Goal: Task Accomplishment & Management: Manage account settings

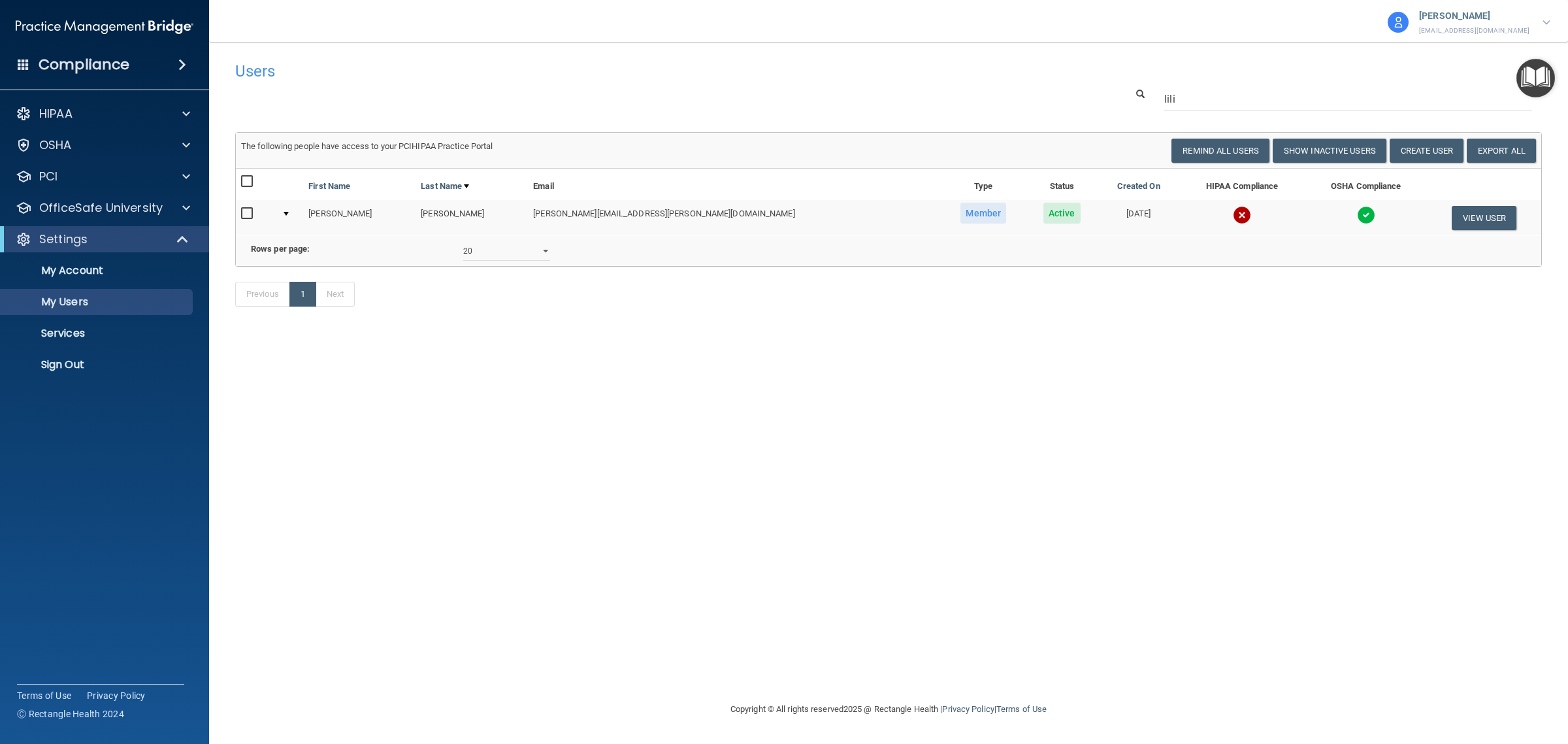
select select "20"
click at [1202, 94] on input "lili" at bounding box center [1347, 99] width 367 height 24
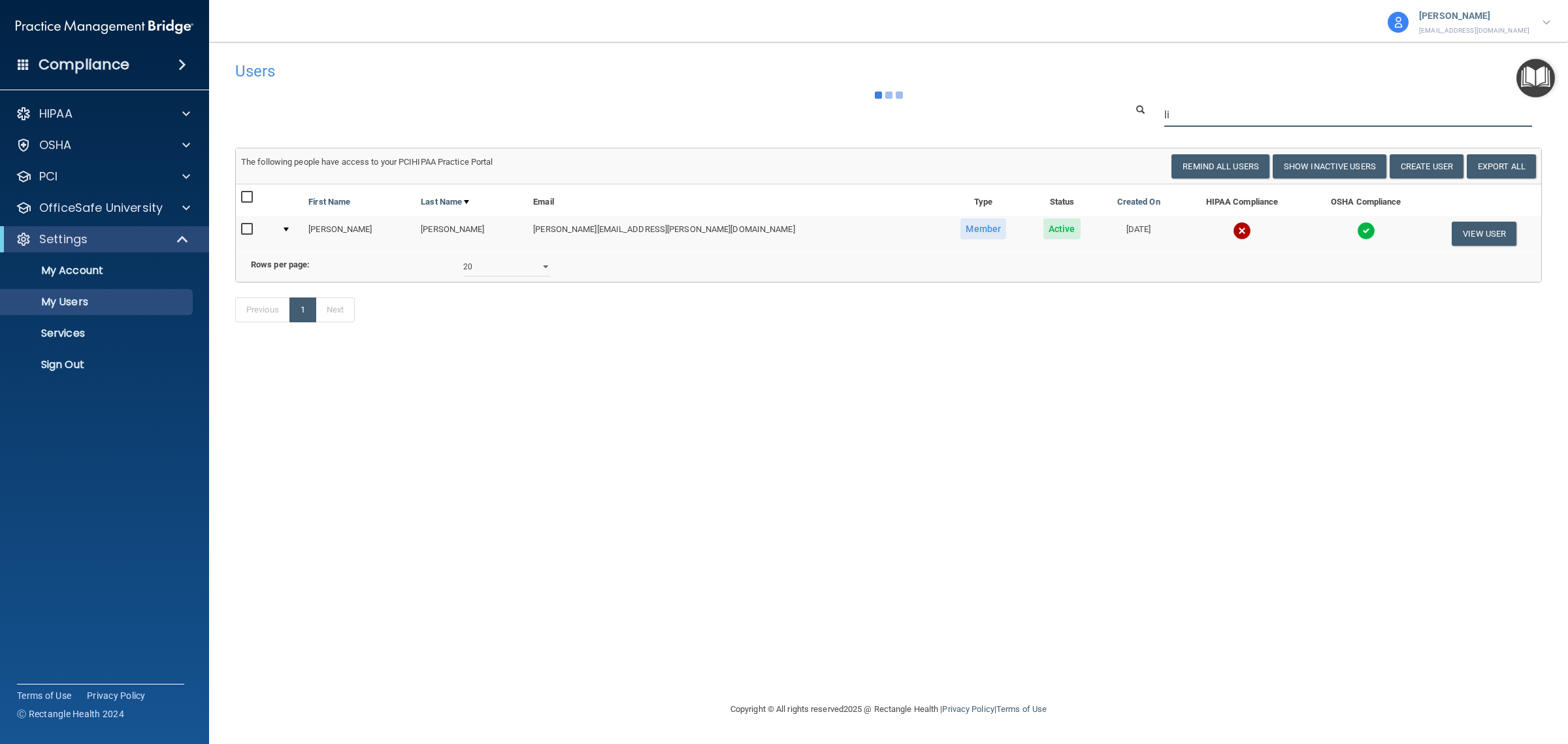
type input "l"
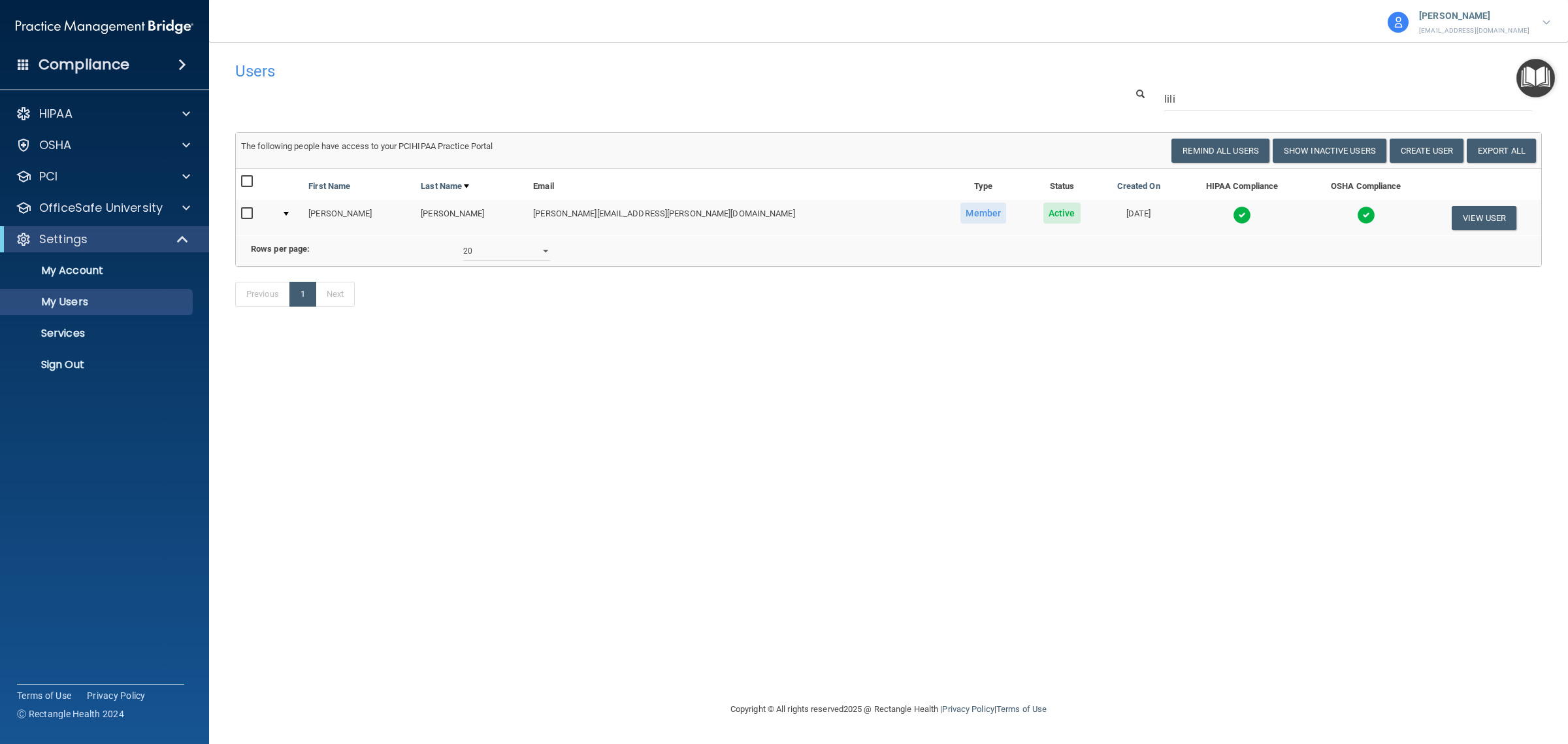
click at [1363, 220] on td at bounding box center [1366, 217] width 122 height 36
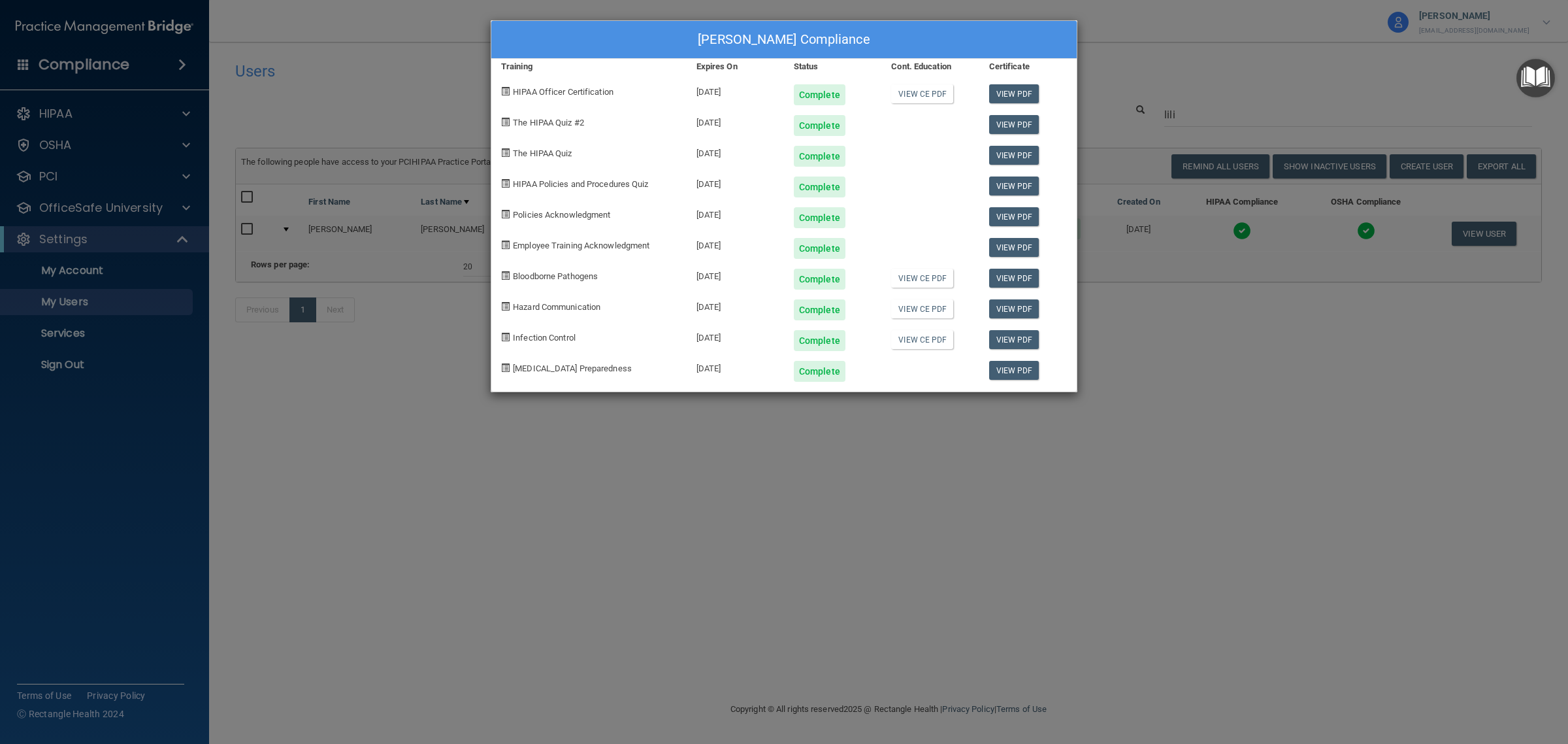
click at [1194, 59] on div "[PERSON_NAME] Compliance Training Expires On Status Cont. Education Certificate…" at bounding box center [784, 372] width 1568 height 744
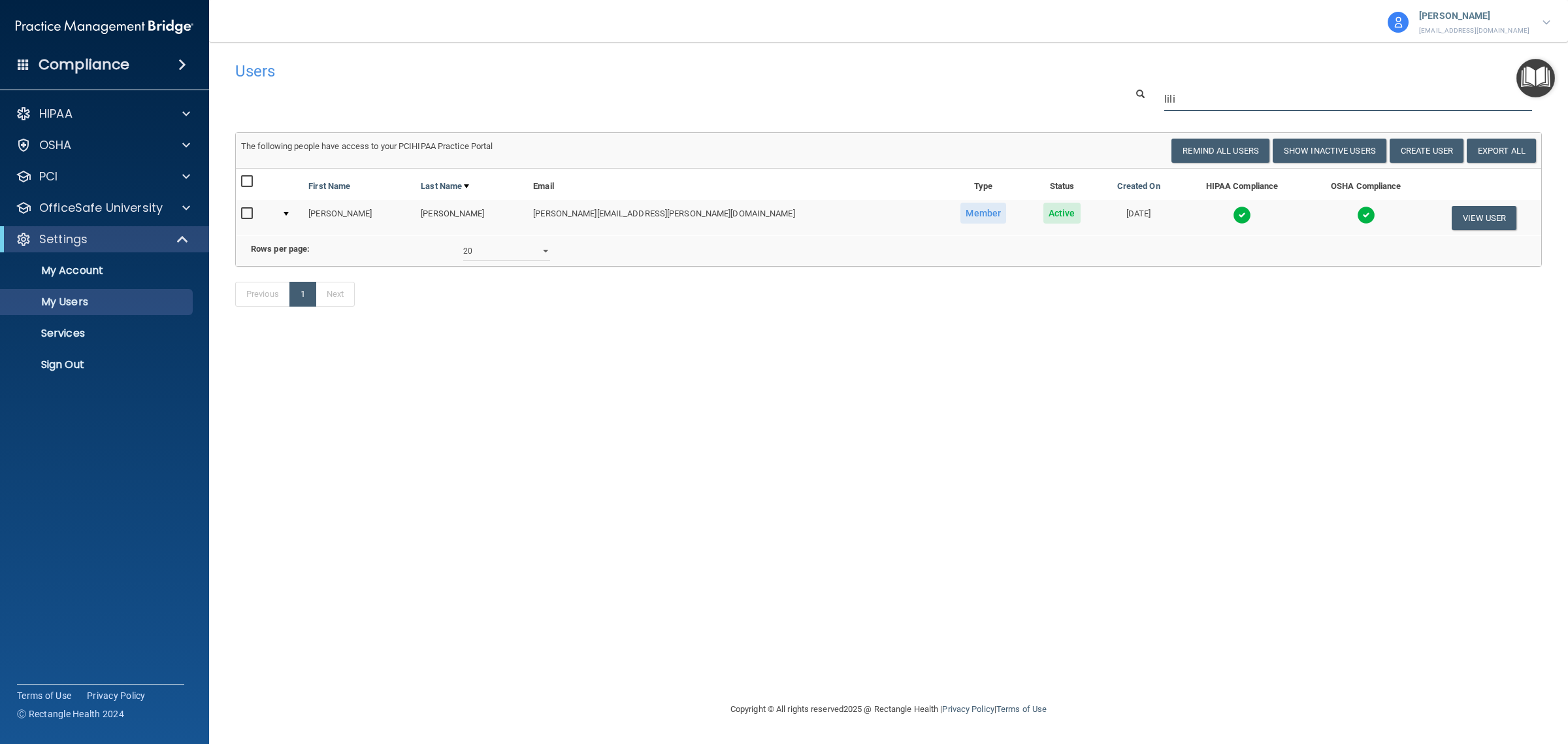
click at [1203, 96] on input "lili" at bounding box center [1347, 99] width 367 height 24
click at [1227, 102] on input "[PERSON_NAME]" at bounding box center [1347, 99] width 367 height 24
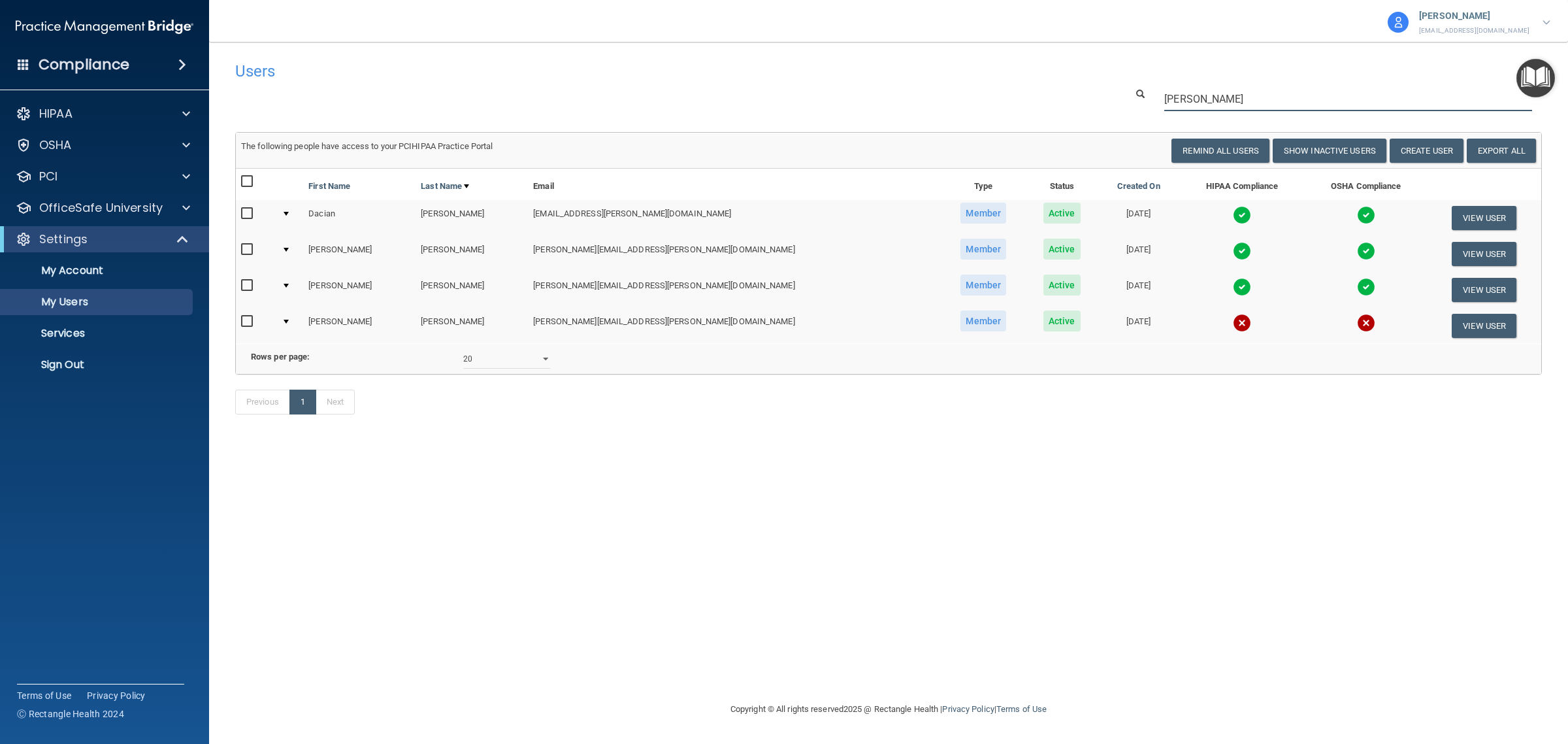
type input "[PERSON_NAME]"
click at [1233, 323] on td at bounding box center [1242, 325] width 125 height 36
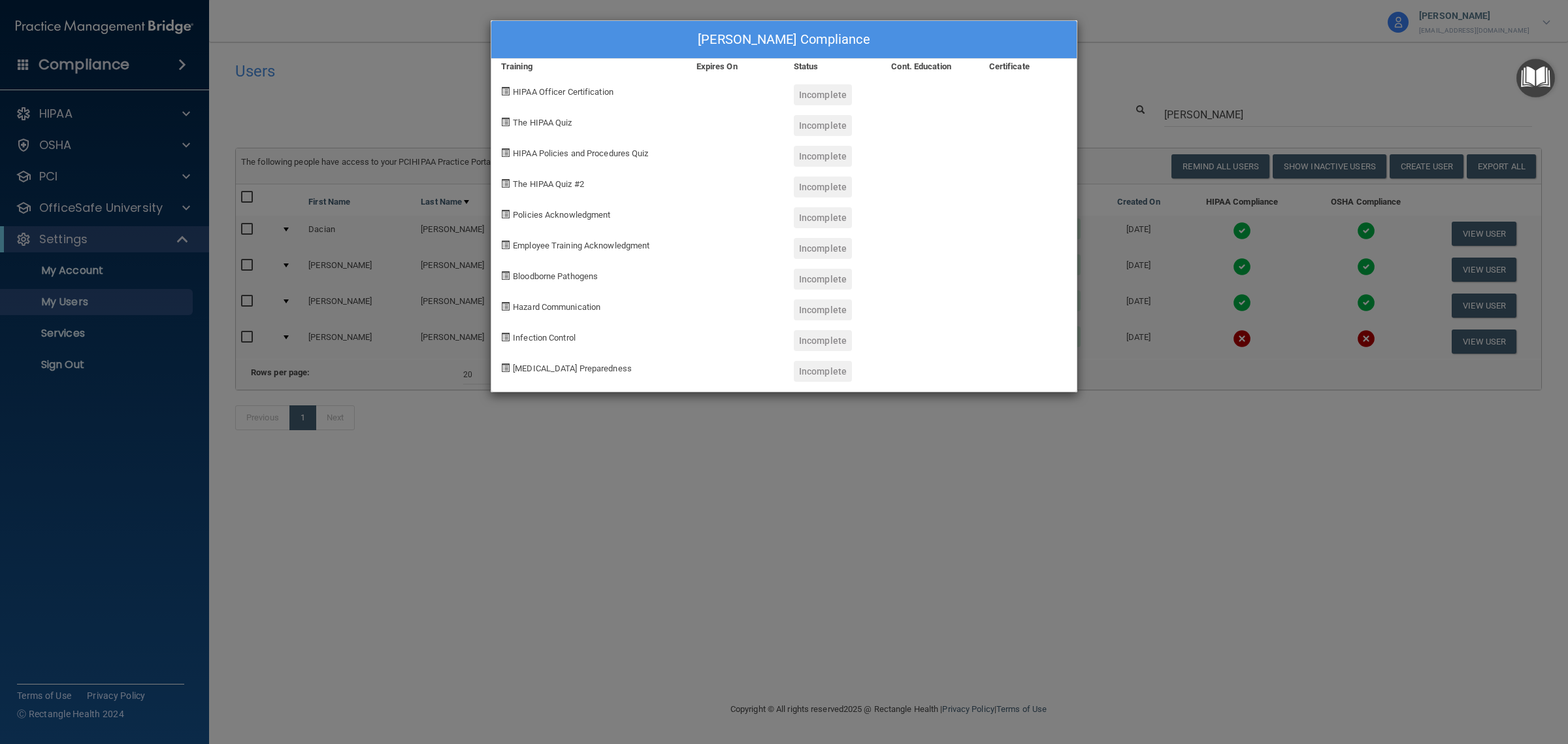
click at [1201, 66] on div "[PERSON_NAME] Compliance Training Expires On Status Cont. Education Certificate…" at bounding box center [784, 372] width 1568 height 744
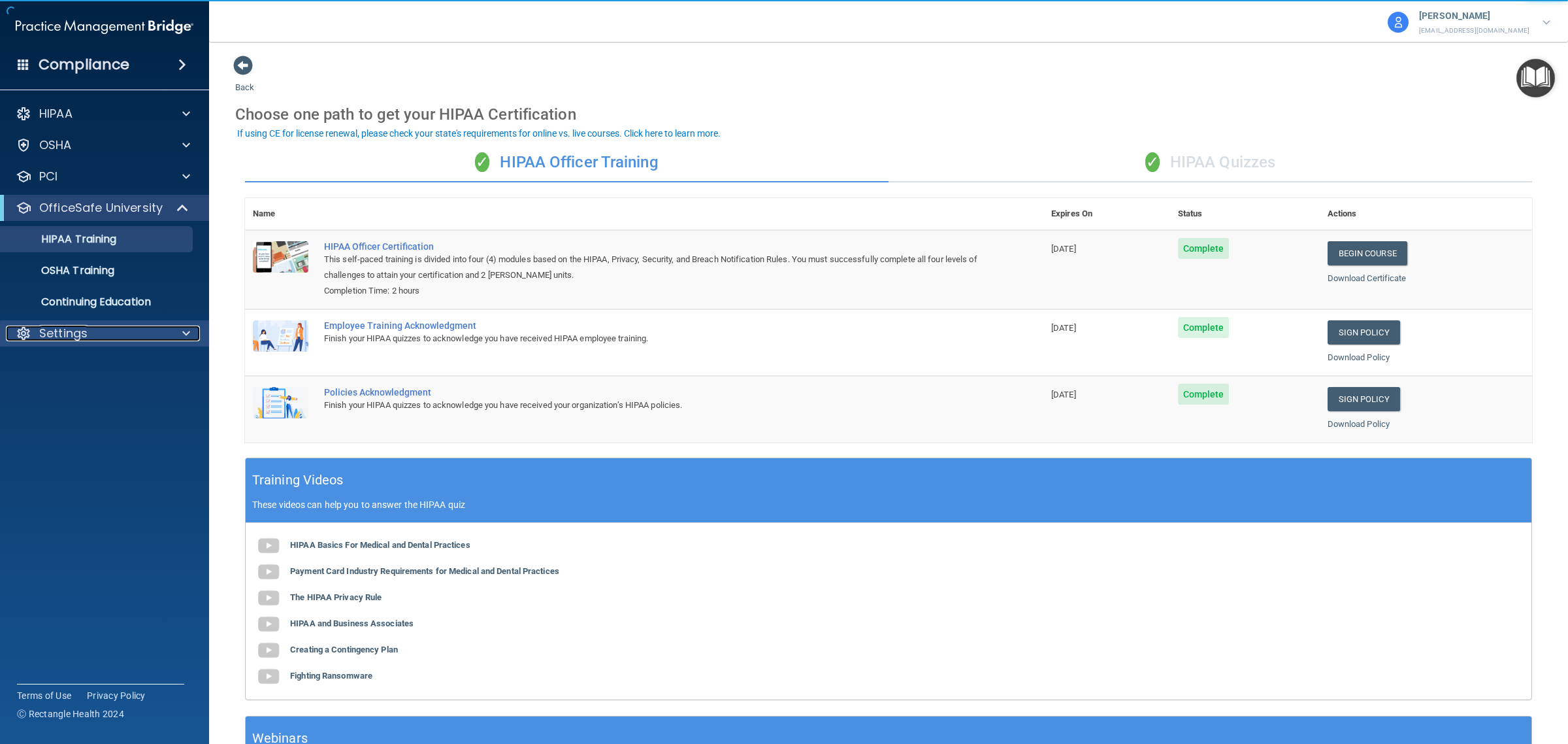
click at [102, 329] on div "Settings" at bounding box center [87, 334] width 162 height 16
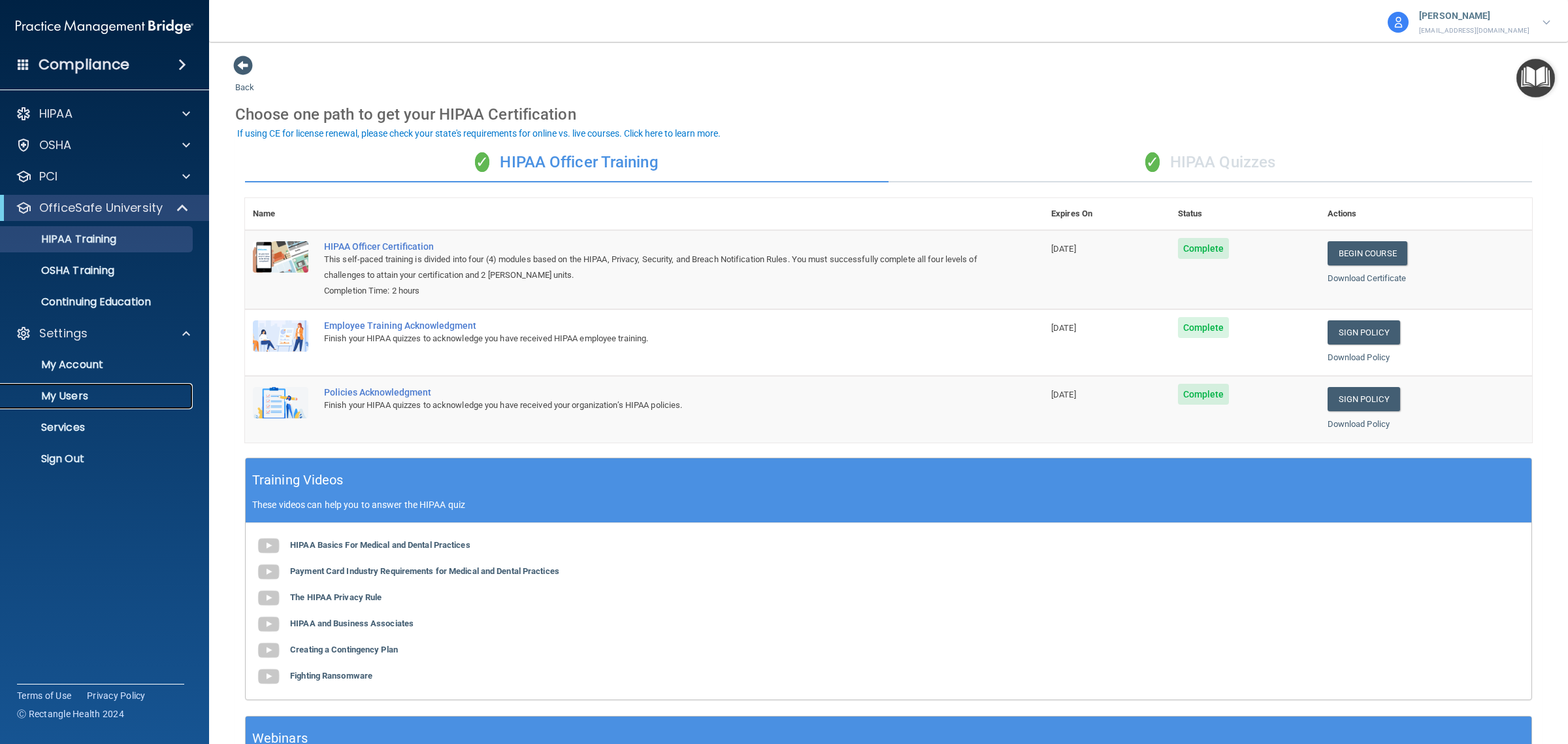
click at [74, 397] on p "My Users" at bounding box center [97, 395] width 178 height 13
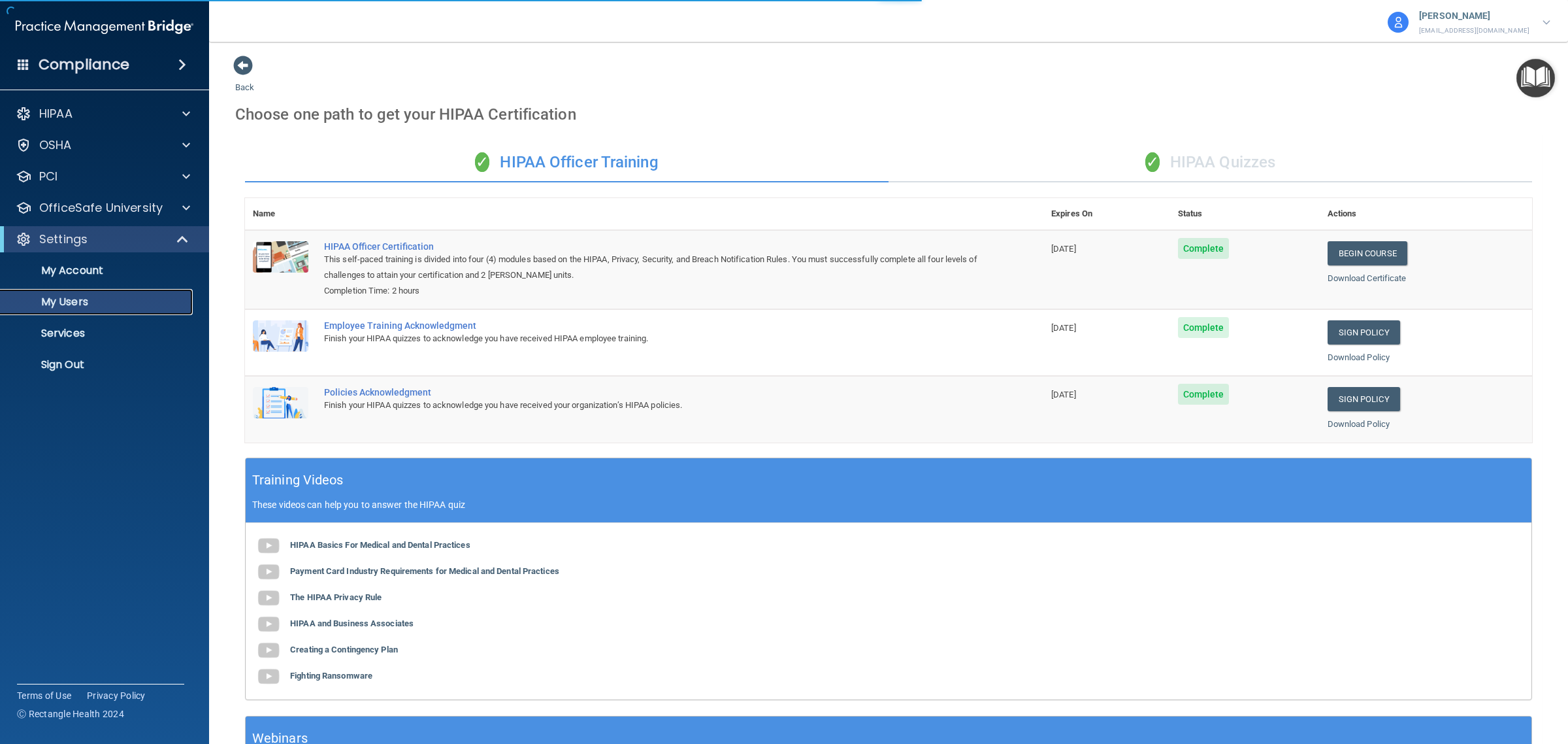
select select "20"
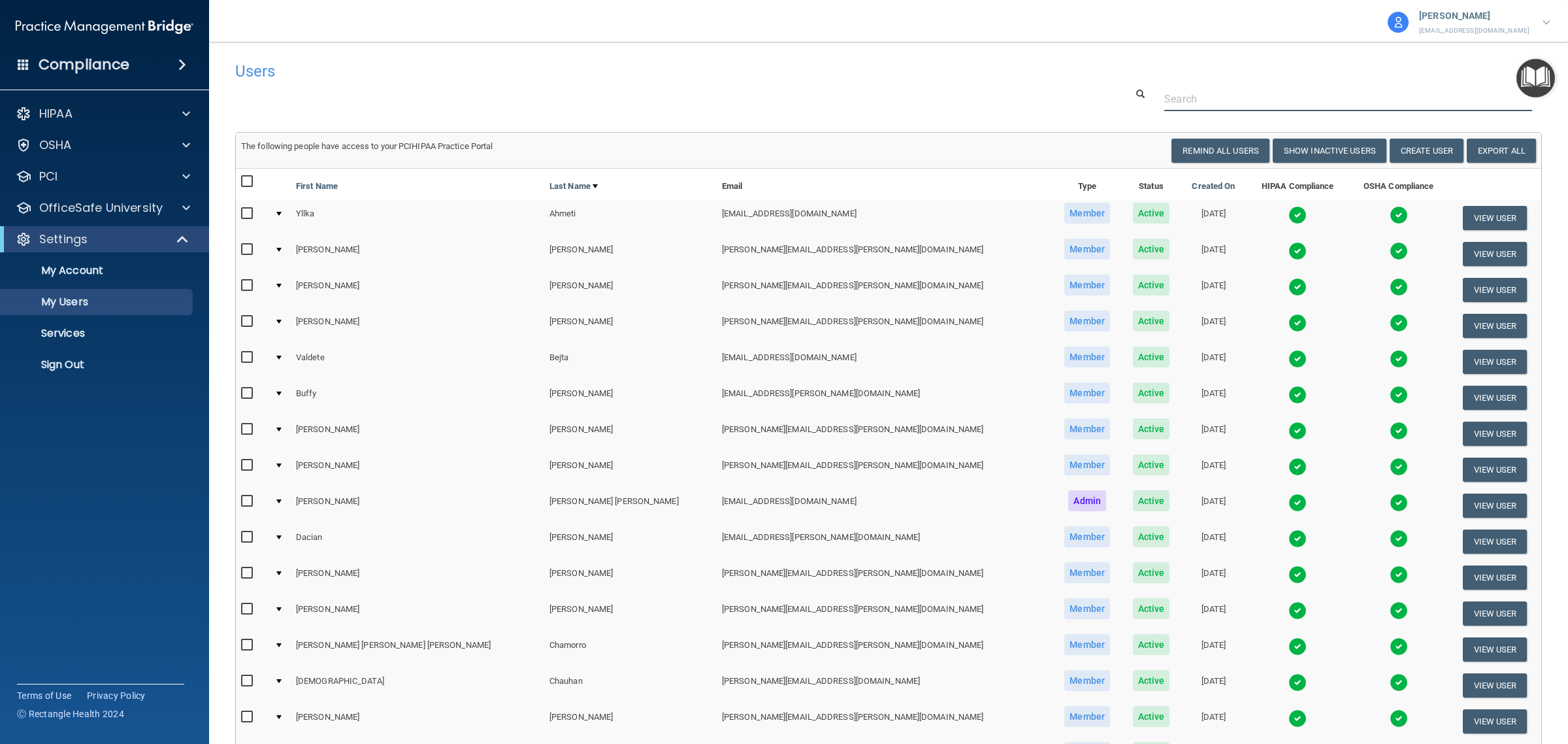
click at [1168, 98] on input "text" at bounding box center [1347, 99] width 367 height 24
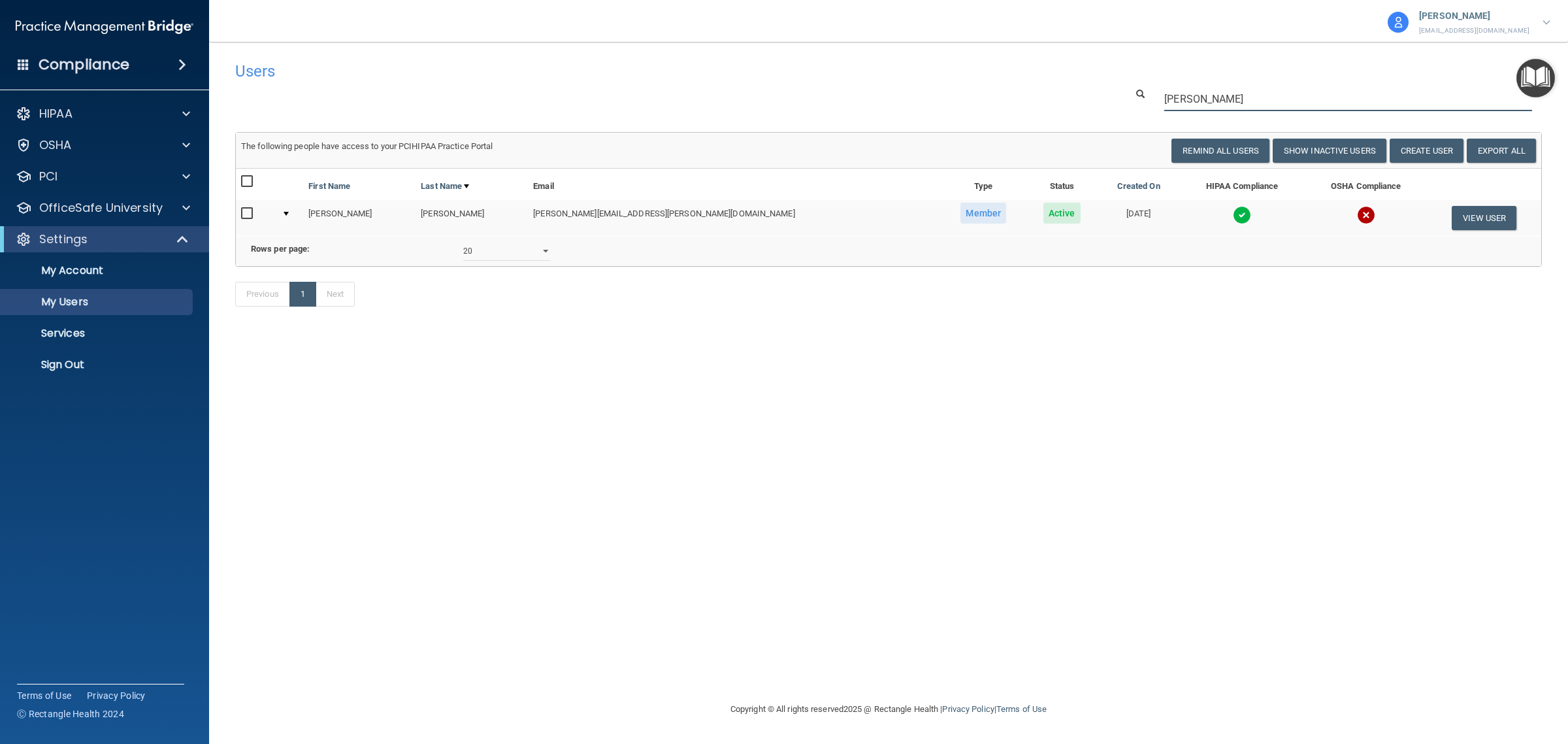
type input "blake"
click at [1305, 220] on td at bounding box center [1366, 217] width 122 height 36
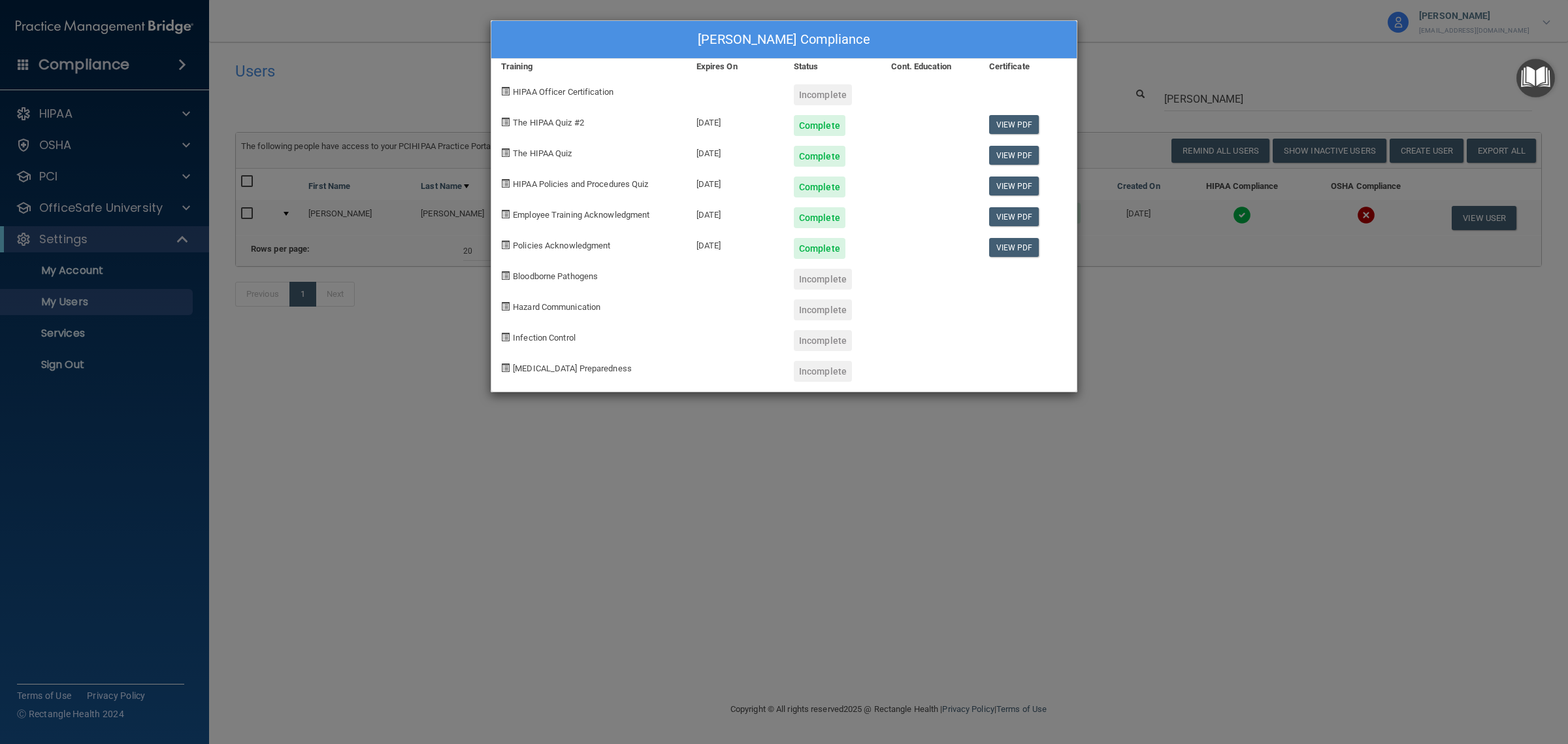
click at [1178, 33] on div "Blake Gentry's Compliance Training Expires On Status Cont. Education Certificat…" at bounding box center [784, 372] width 1568 height 744
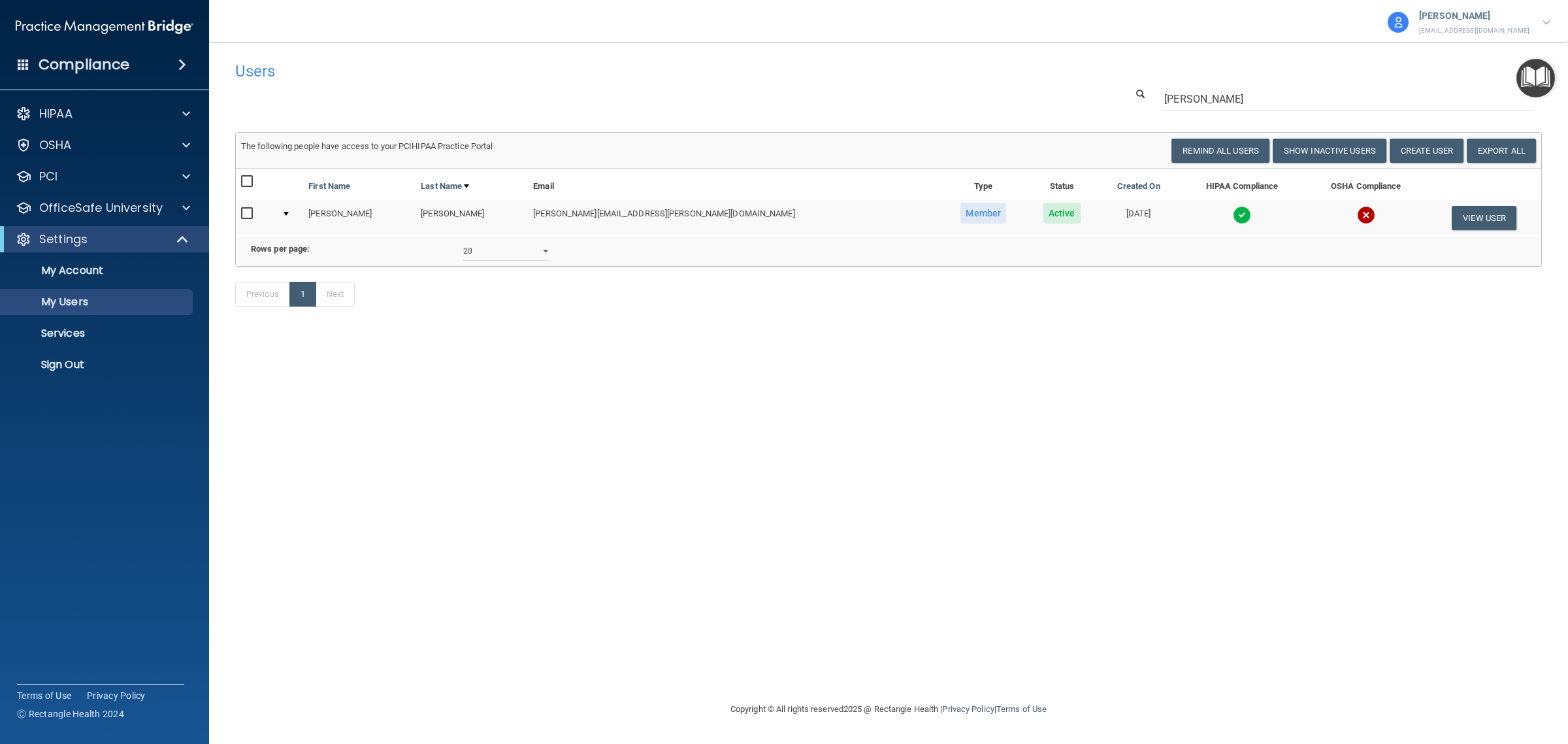
click at [1505, 14] on p "[PERSON_NAME]" at bounding box center [1474, 17] width 110 height 17
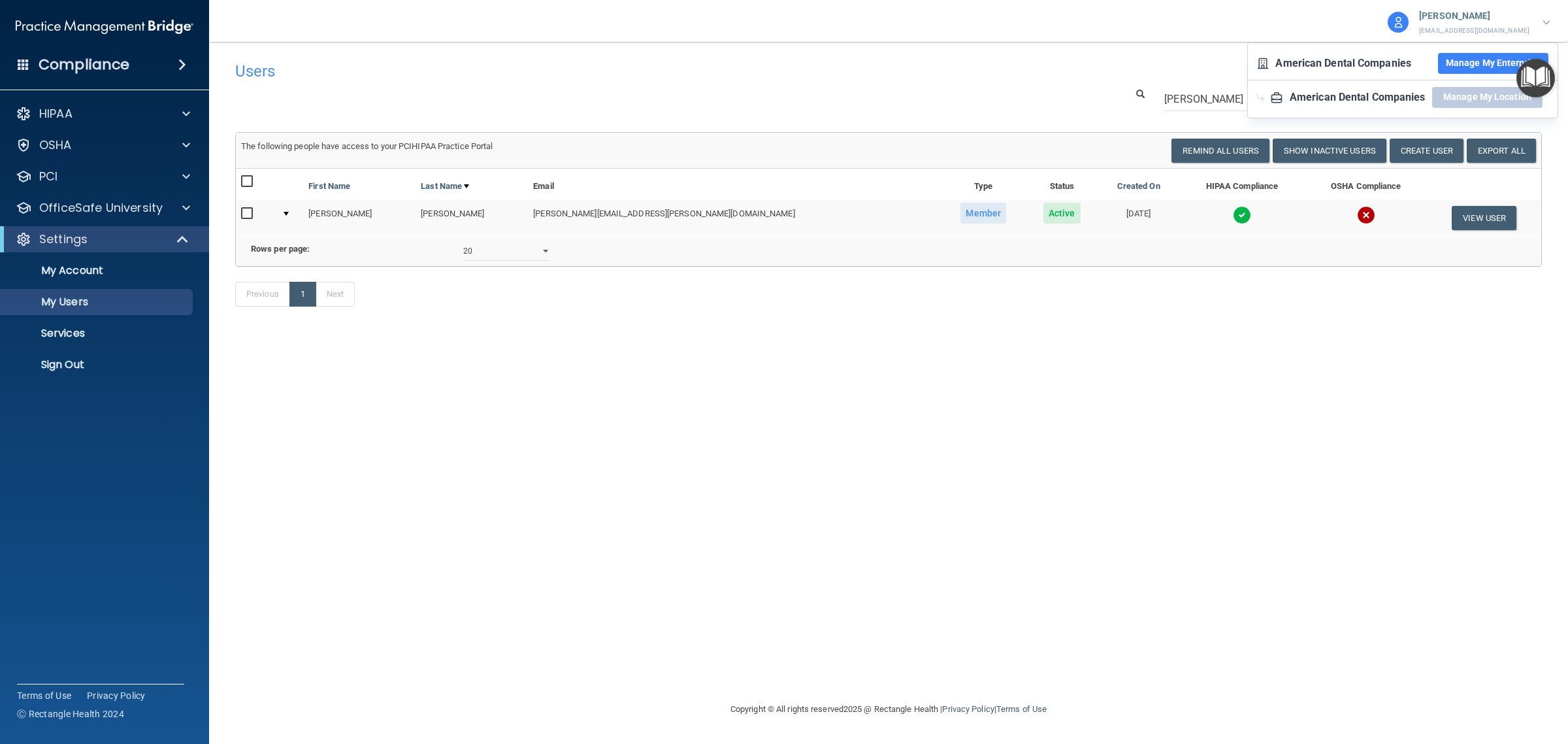
click at [1487, 62] on button "Manage My Enterprise" at bounding box center [1492, 63] width 110 height 21
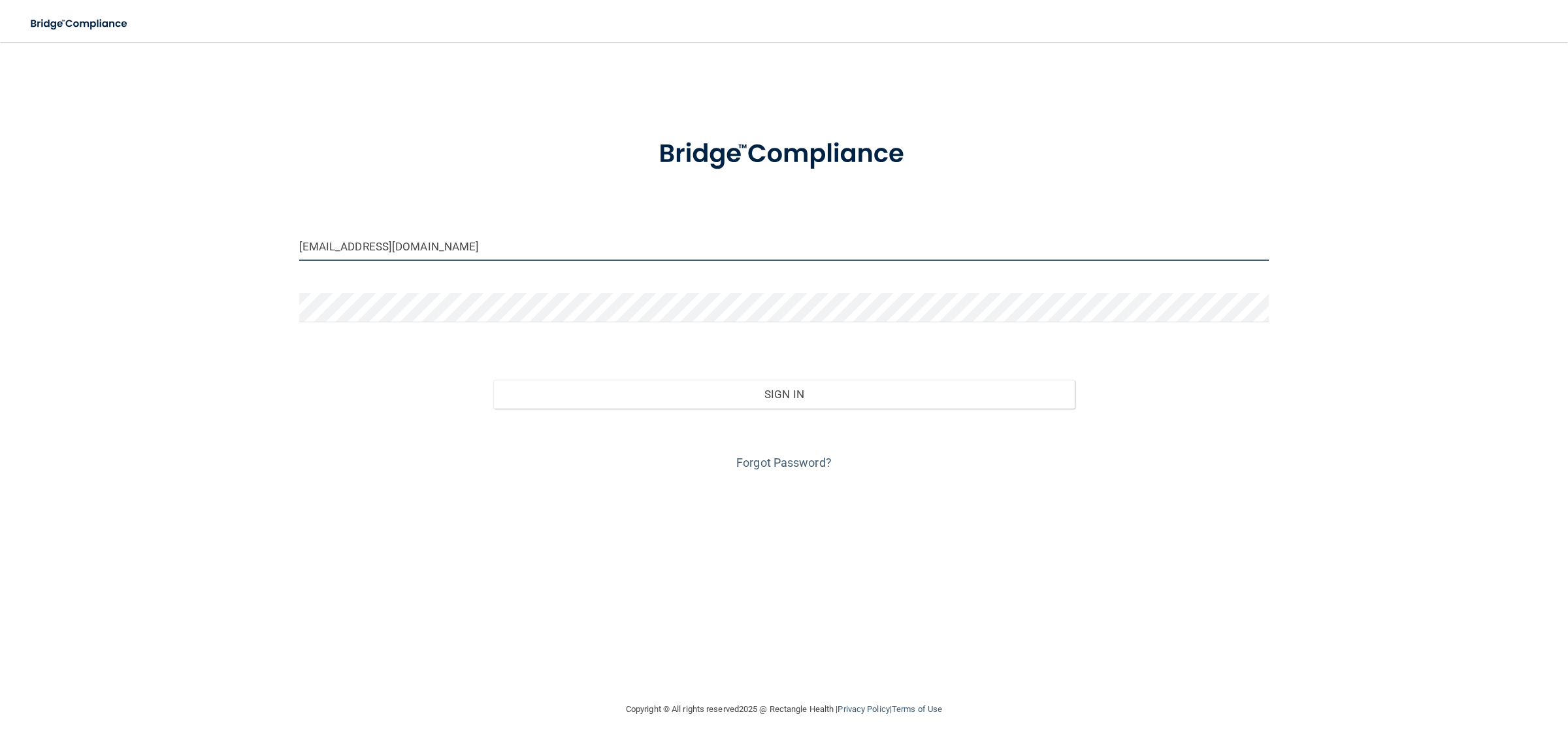
click at [622, 242] on input "[EMAIL_ADDRESS][DOMAIN_NAME]" at bounding box center [784, 246] width 970 height 30
paste input "64paulabh"
type input "64paulabh@ameridentco.com"
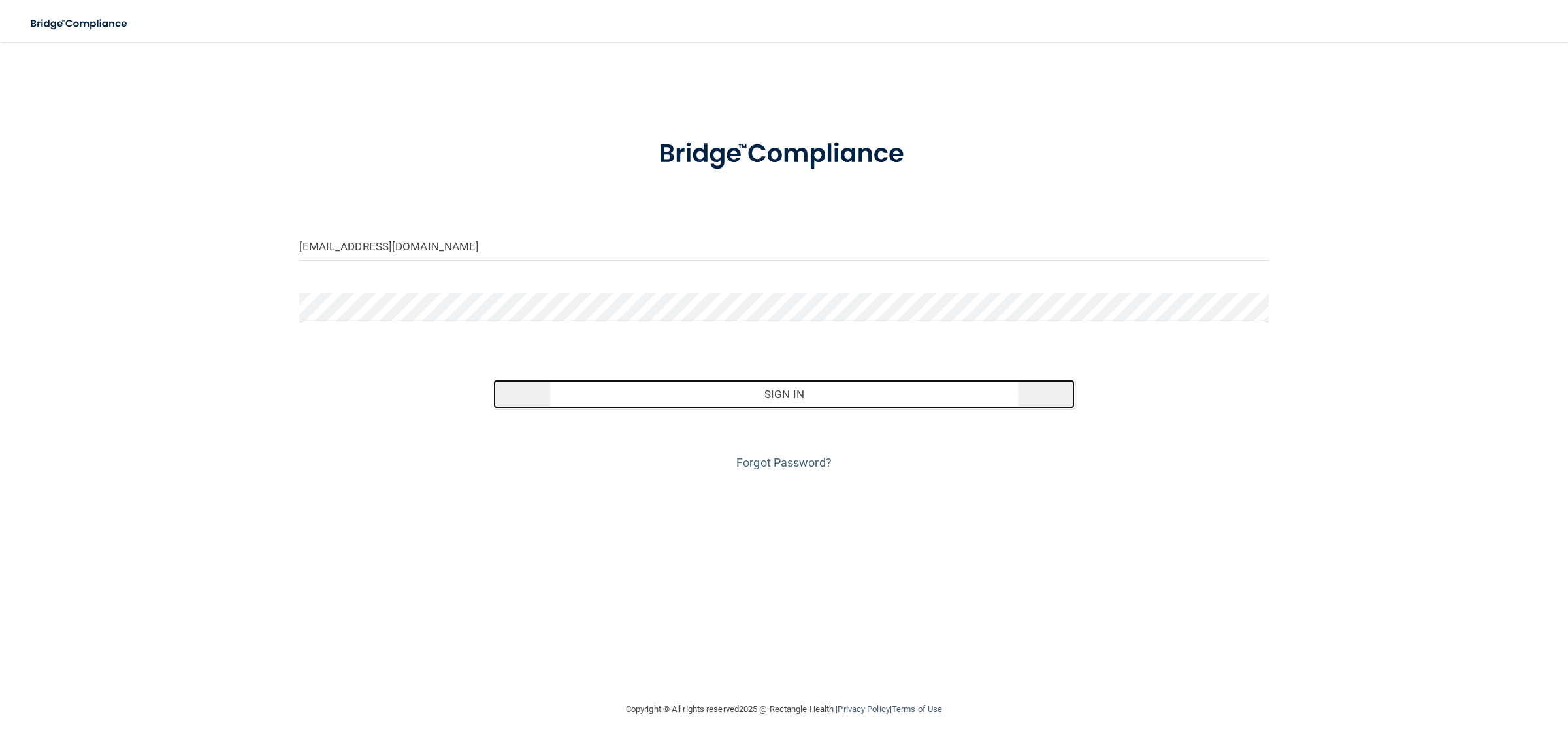
click at [874, 395] on button "Sign In" at bounding box center [784, 394] width 582 height 29
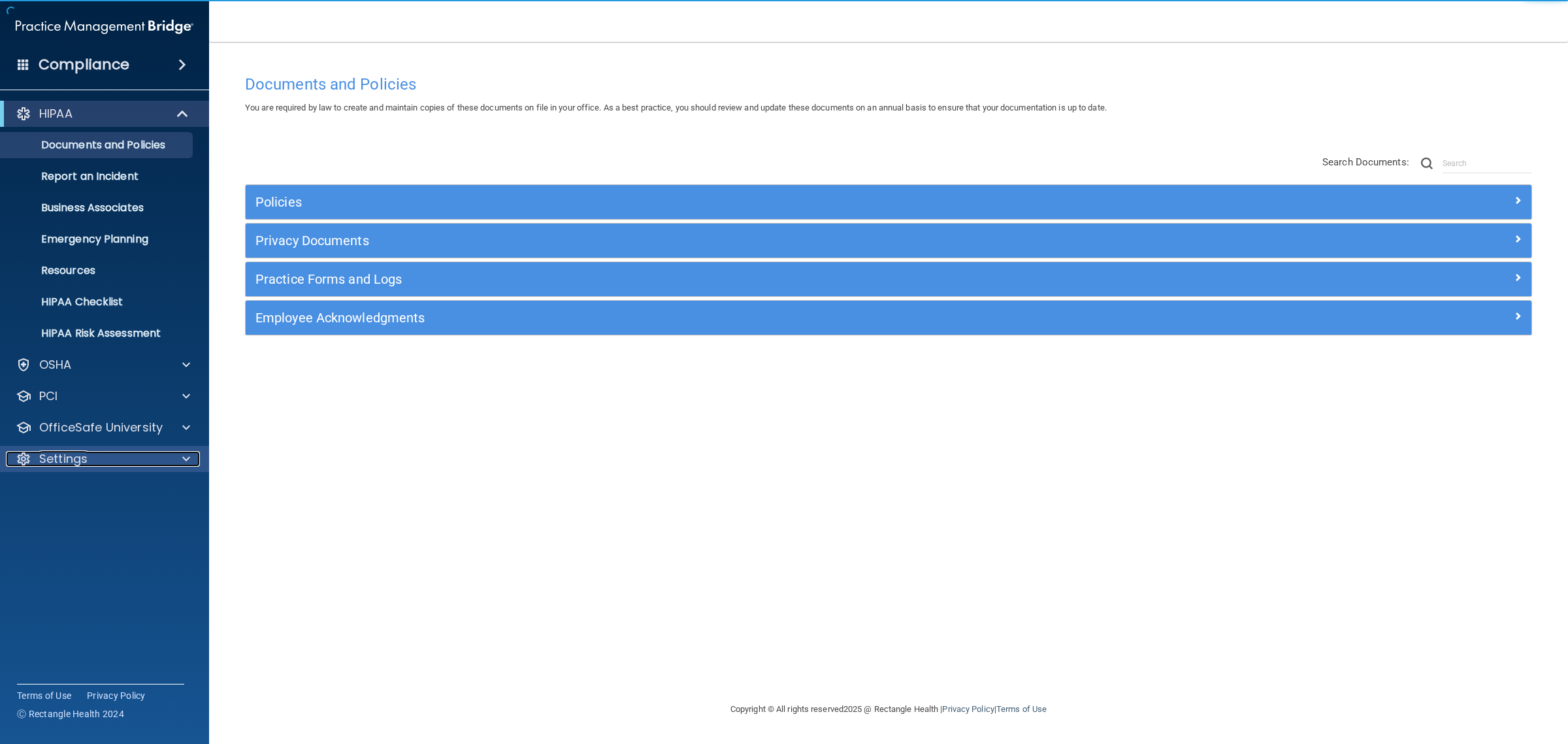
click at [89, 464] on div "Settings" at bounding box center [87, 459] width 162 height 16
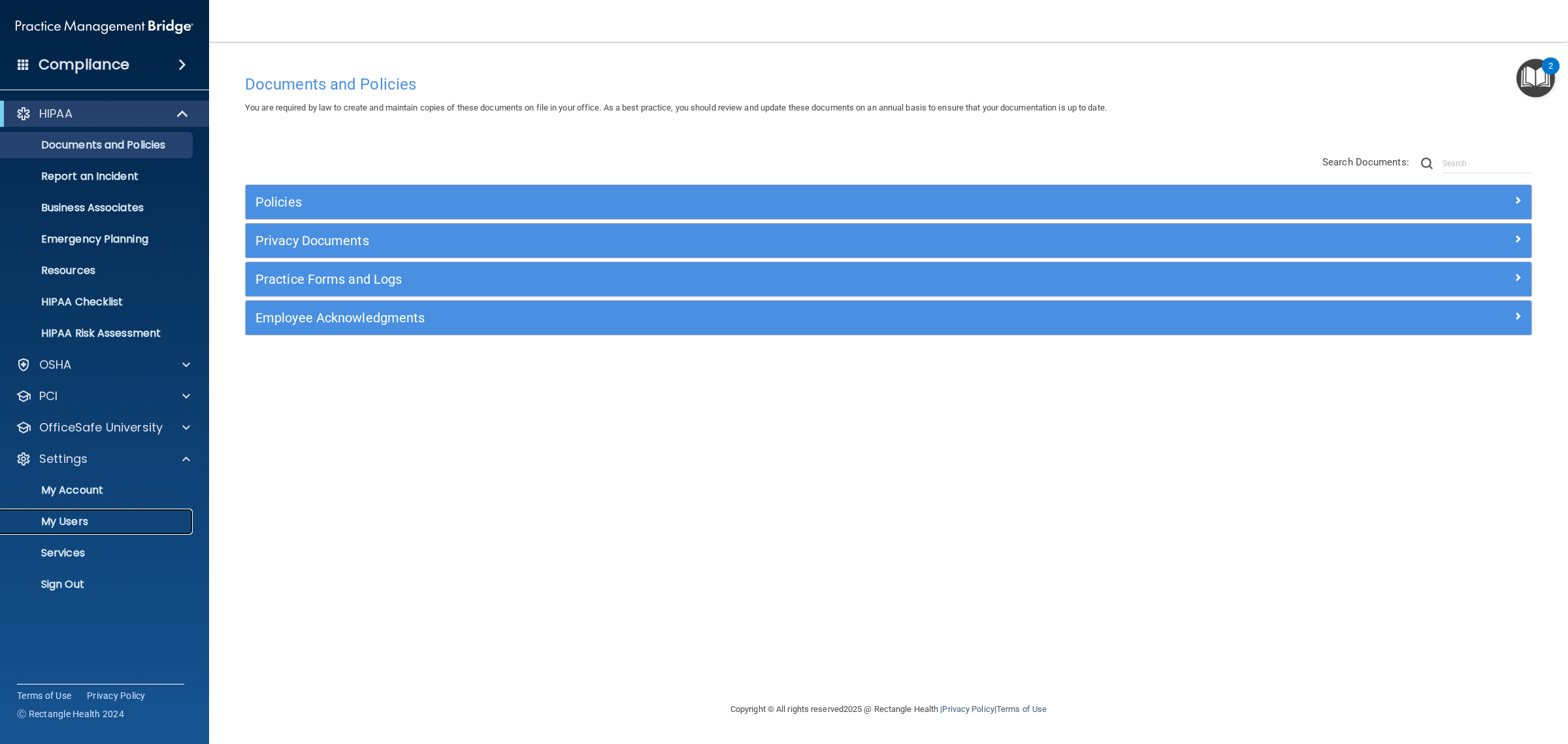
click at [73, 518] on p "My Users" at bounding box center [97, 521] width 178 height 13
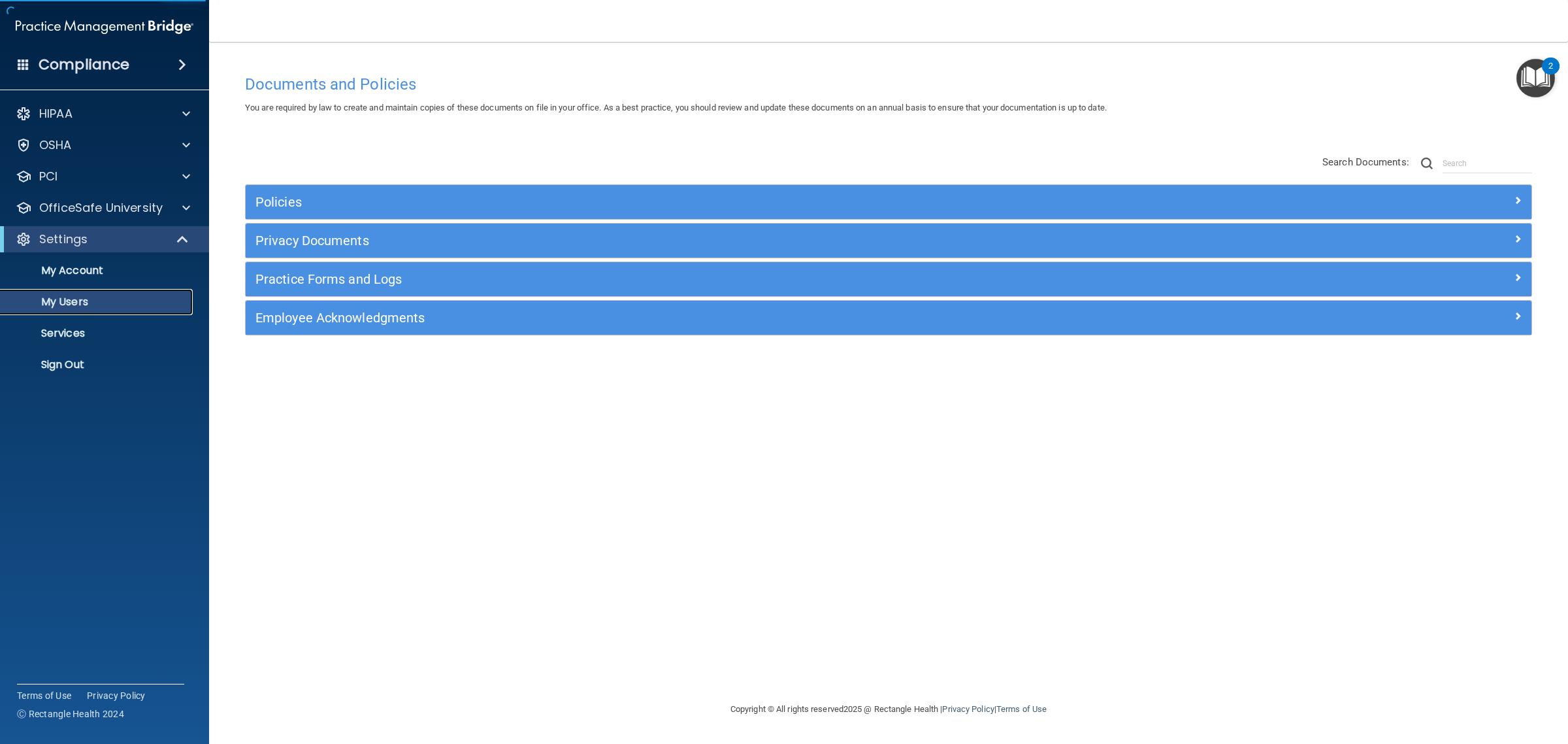
select select "20"
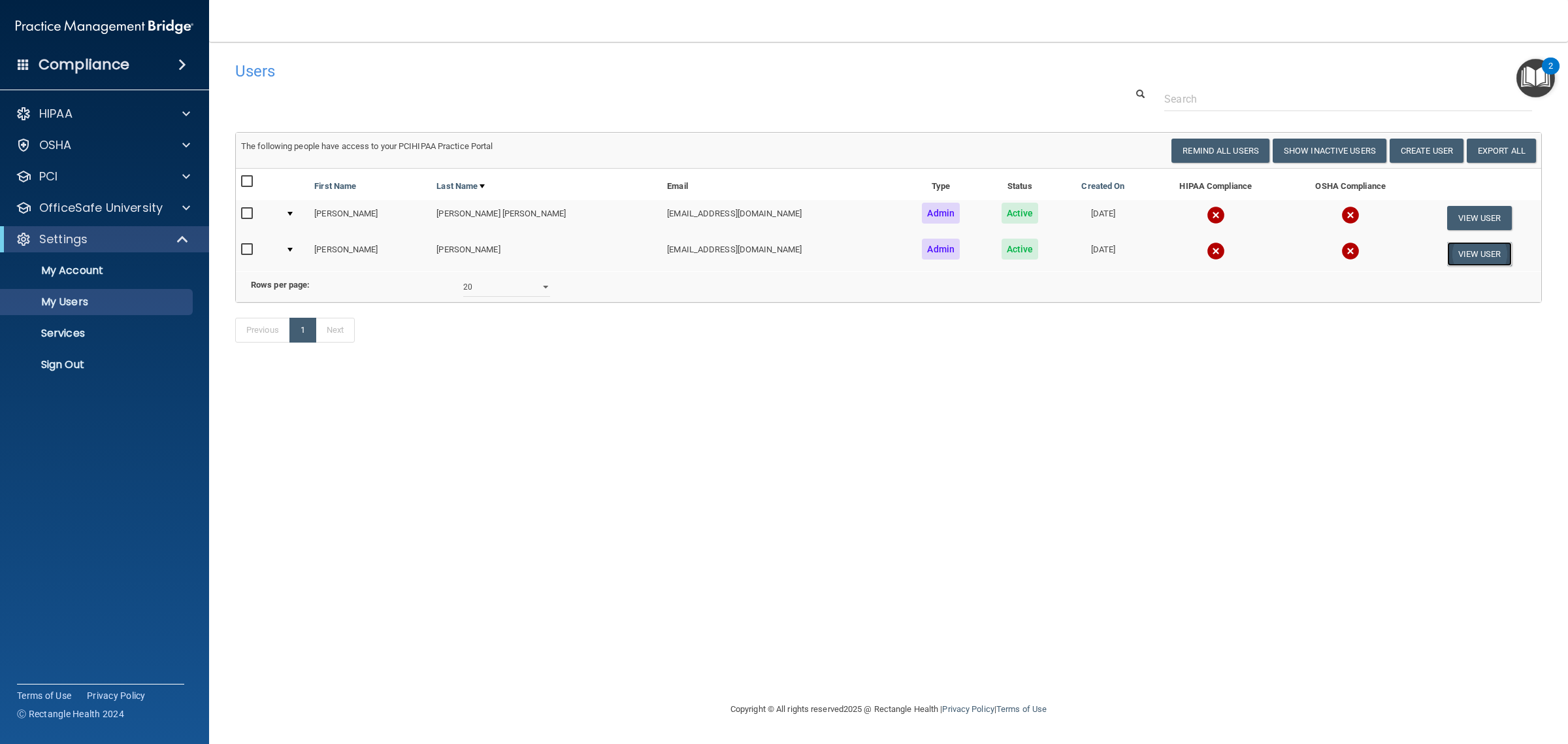
click at [1462, 257] on button "View User" at bounding box center [1479, 254] width 64 height 24
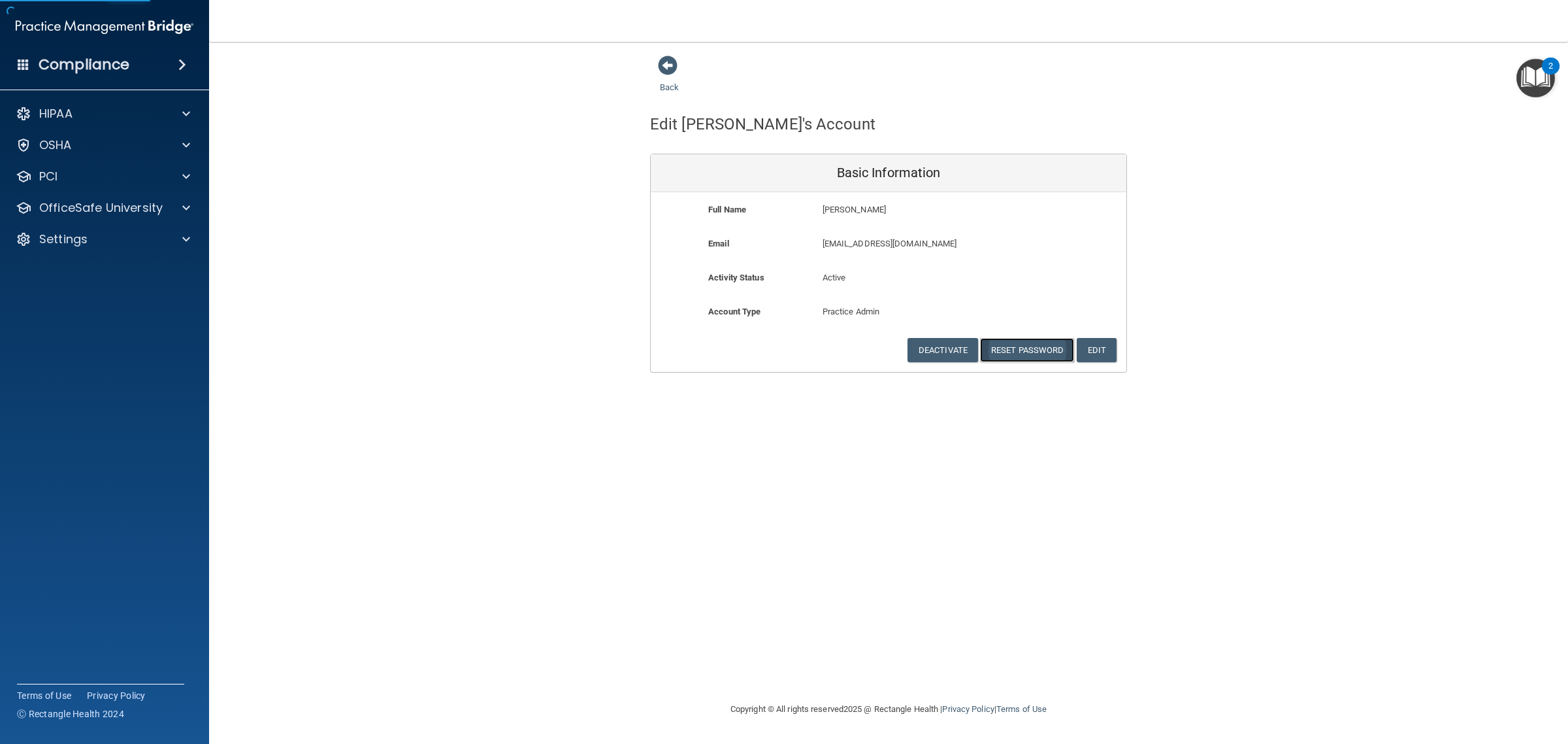
click at [1022, 344] on button "Reset Password" at bounding box center [1027, 350] width 94 height 24
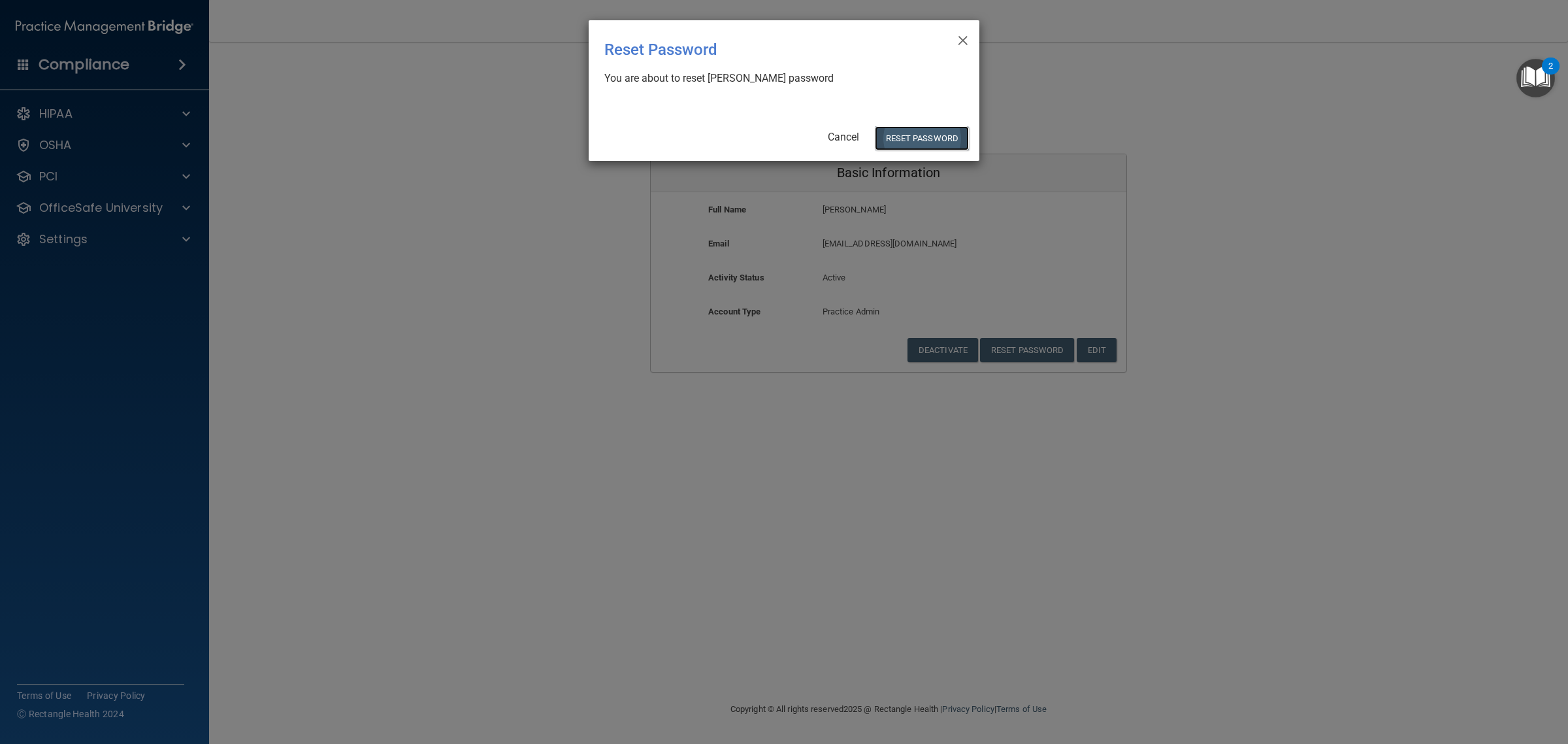
click at [894, 130] on button "Reset Password" at bounding box center [922, 138] width 94 height 24
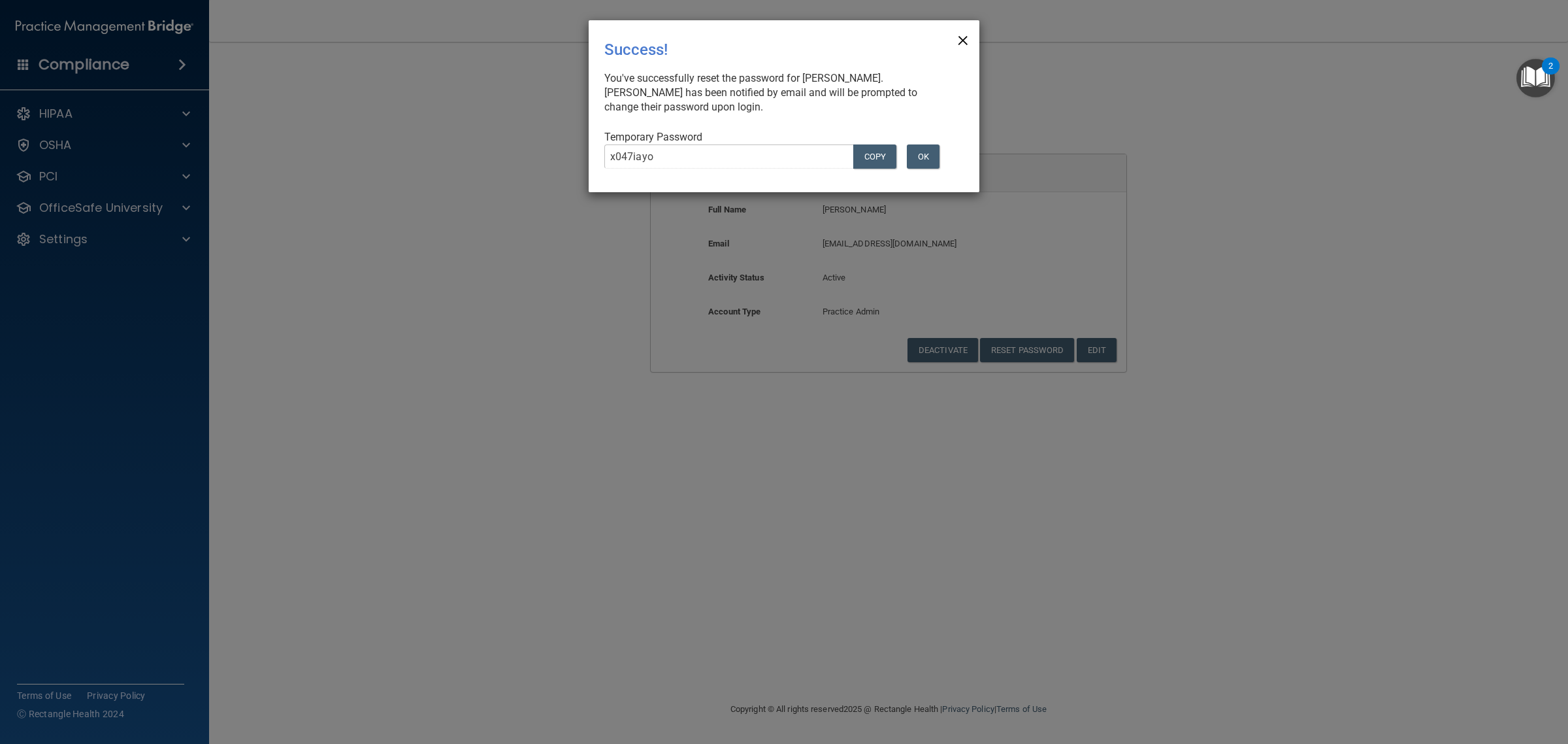
click at [967, 41] on span "×" at bounding box center [963, 38] width 12 height 26
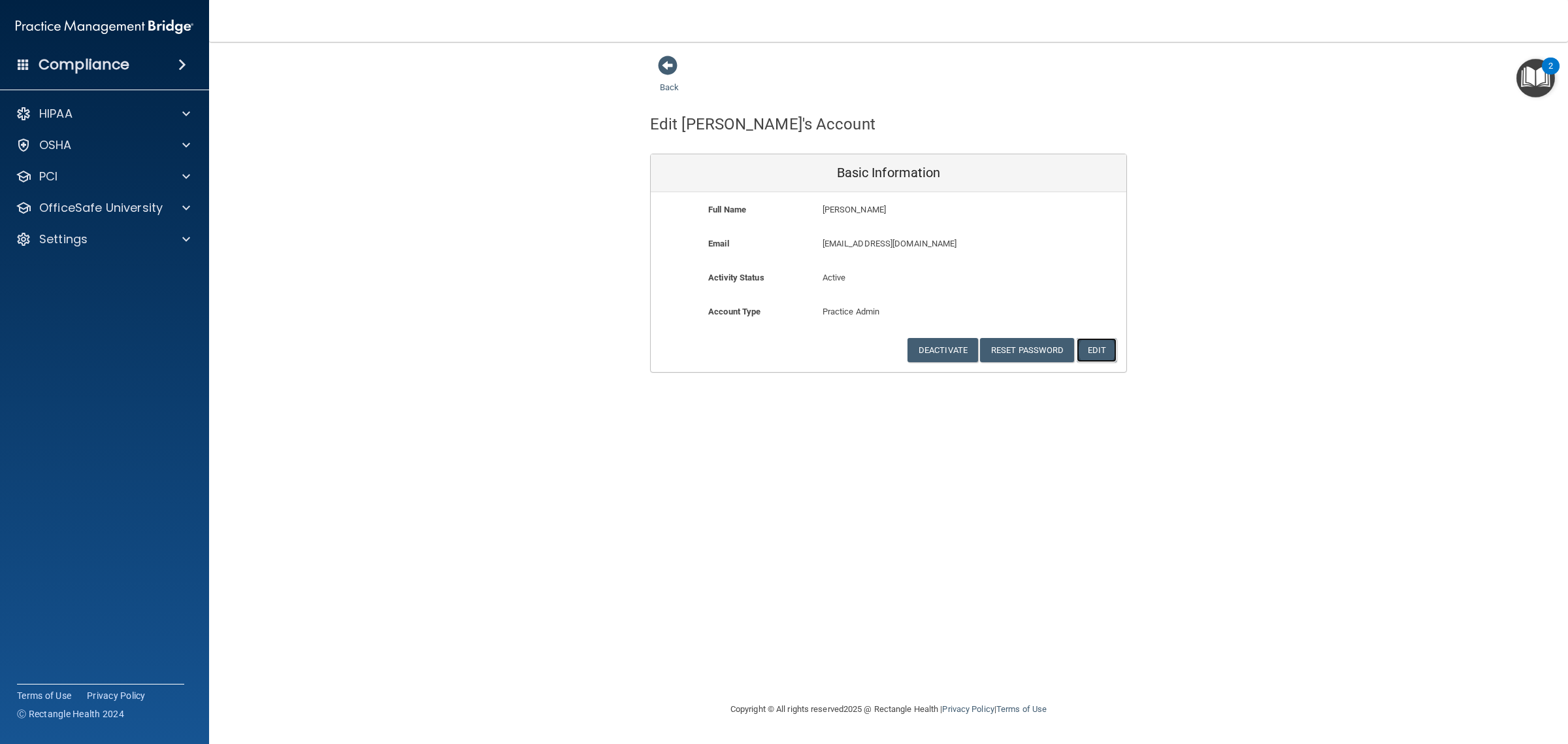
click at [1100, 349] on button "Edit" at bounding box center [1096, 350] width 40 height 24
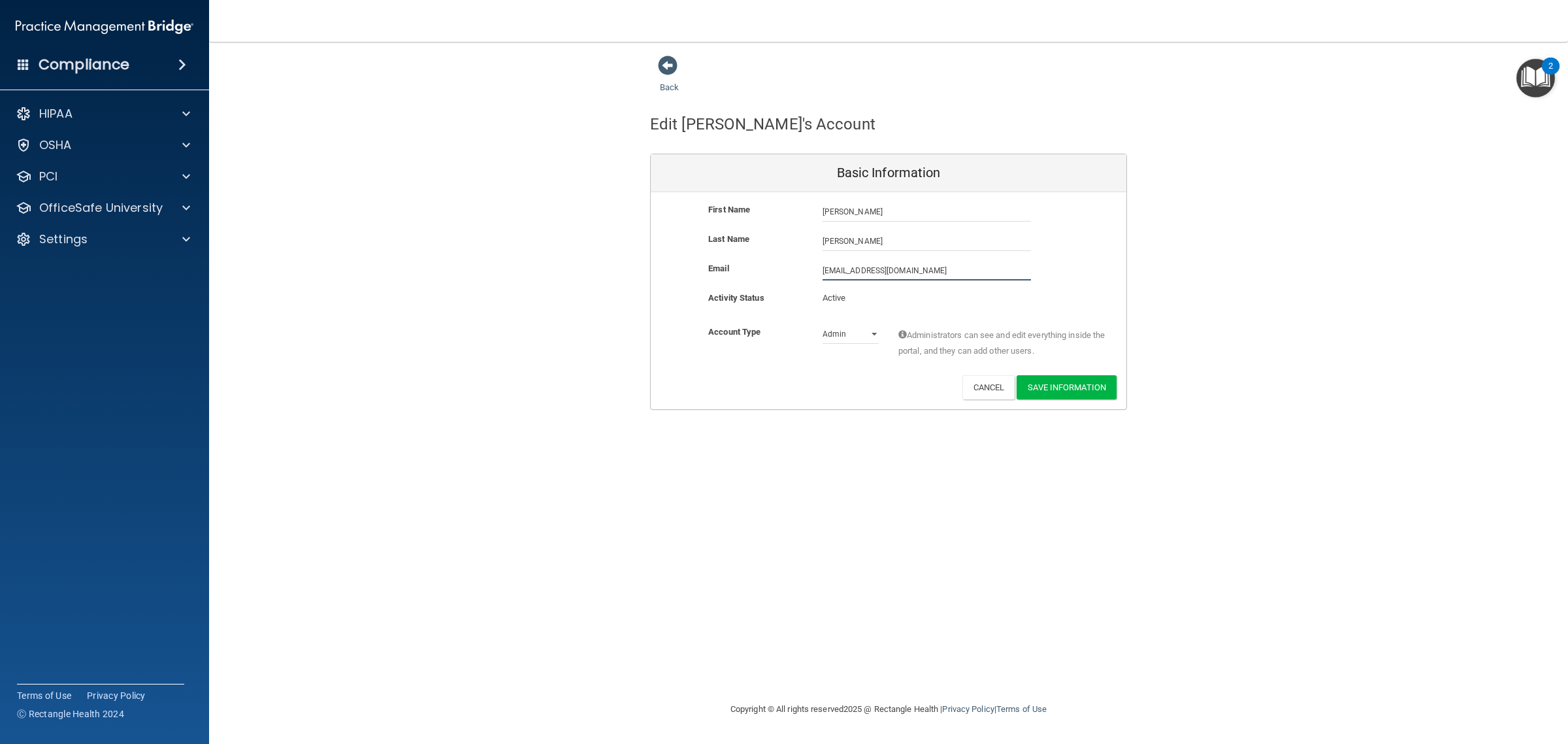
click at [946, 275] on input "jolenesrdentistry@gmail.com" at bounding box center [927, 270] width 208 height 20
click at [945, 276] on input "jolenesrdentistry@gmail.com" at bounding box center [927, 270] width 208 height 20
type input "jolene.mayer@ameridentco.com"
click at [1055, 389] on button "Save Information" at bounding box center [1066, 390] width 100 height 24
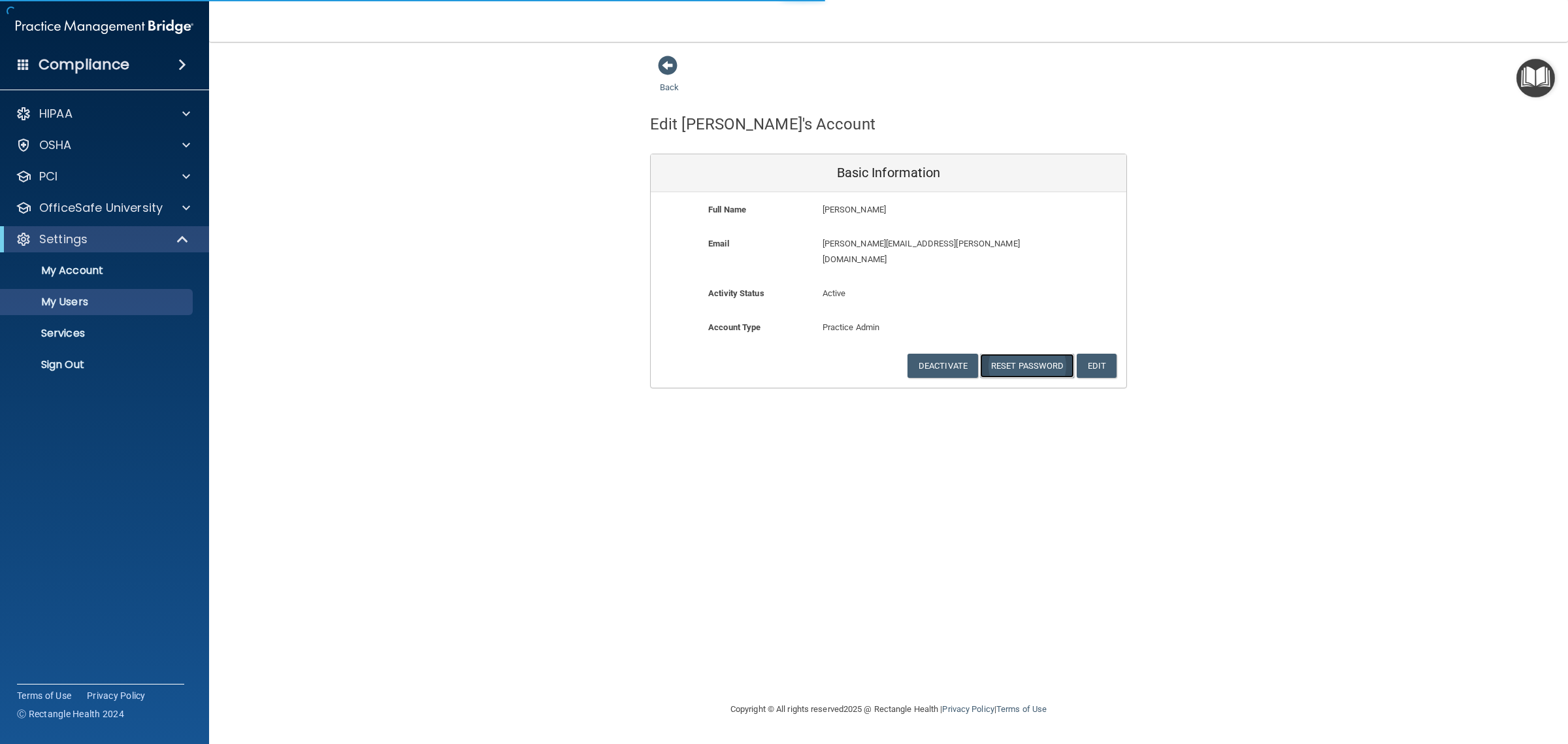
click at [1023, 354] on button "Reset Password" at bounding box center [1027, 366] width 94 height 24
select select "20"
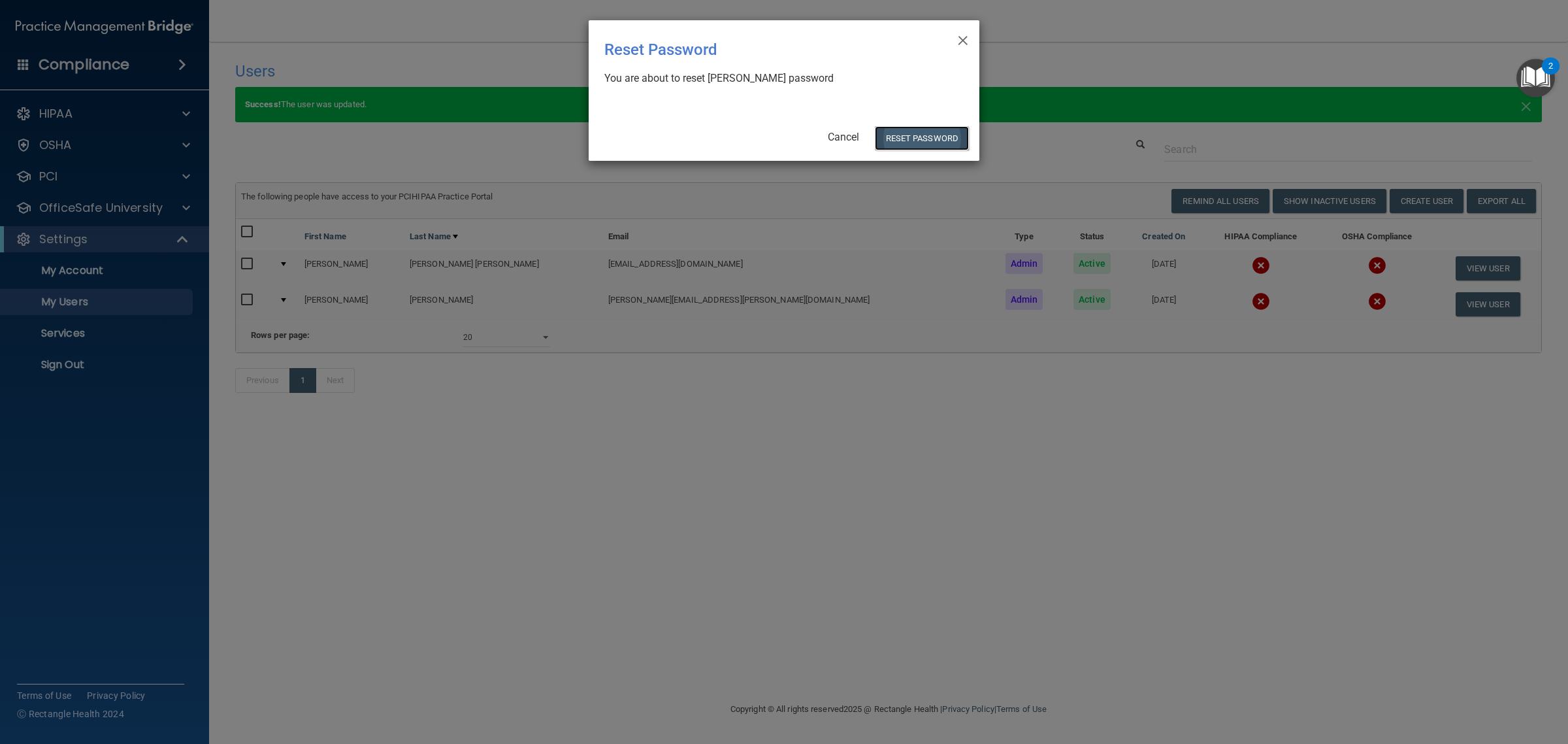
click at [923, 135] on button "Reset Password" at bounding box center [922, 138] width 94 height 24
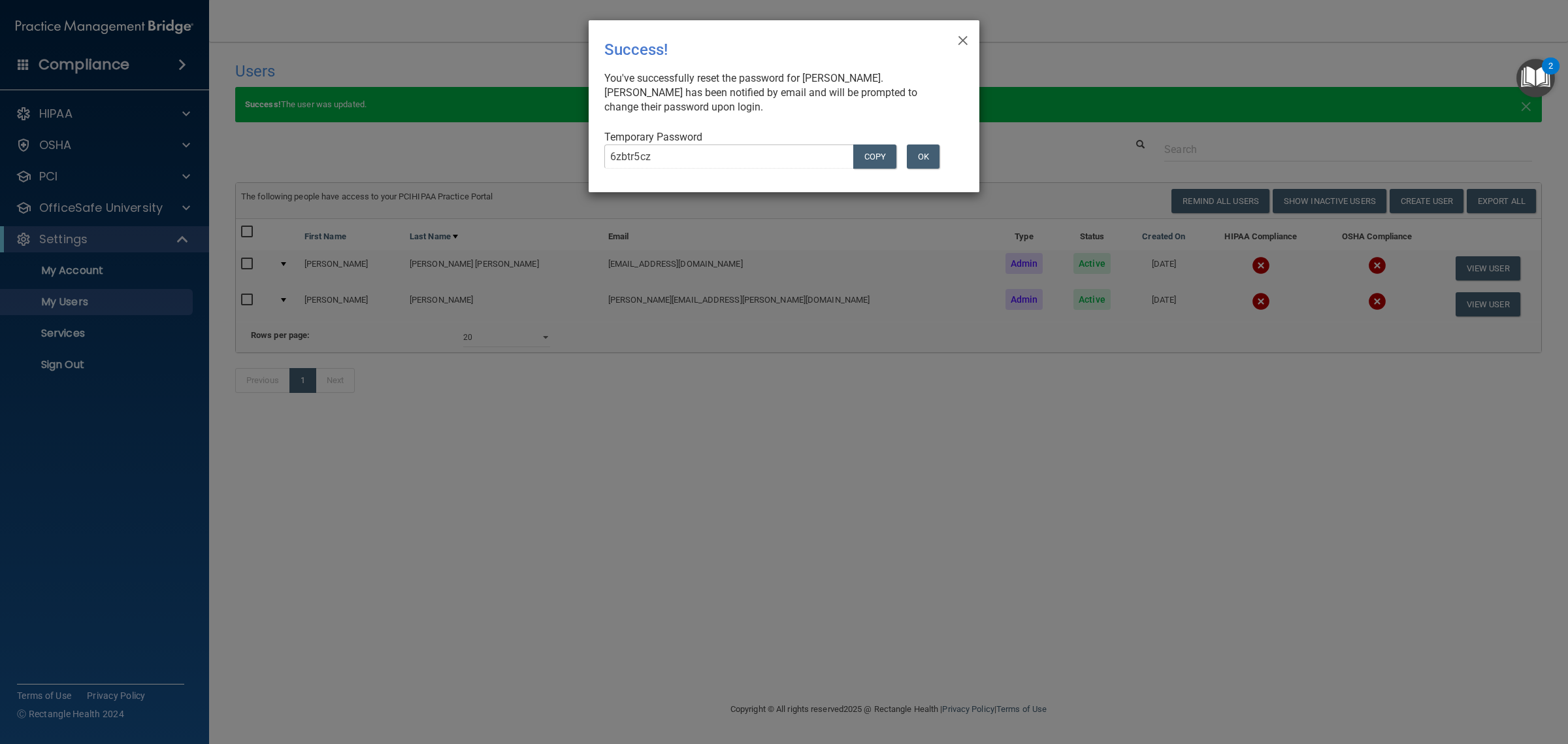
click at [1004, 409] on div "× Close Success! You've successfully reset the password for Jolene Mayer. Jolen…" at bounding box center [784, 372] width 1568 height 744
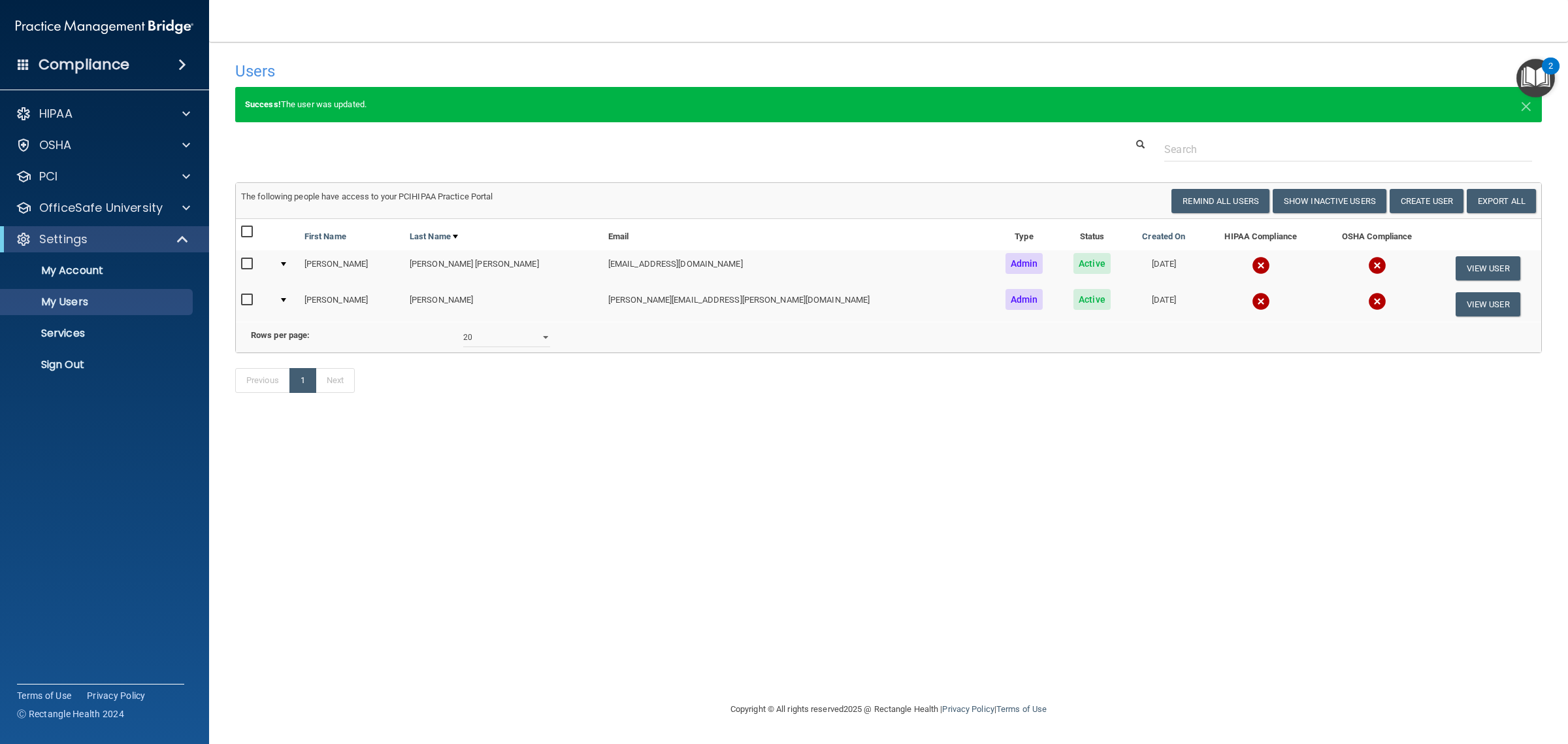
click at [555, 559] on div "Users Success! New user created. × Error! The user couldn't be created. × Succe…" at bounding box center [889, 371] width 1307 height 634
click at [74, 299] on p "My Users" at bounding box center [97, 302] width 178 height 13
select select "20"
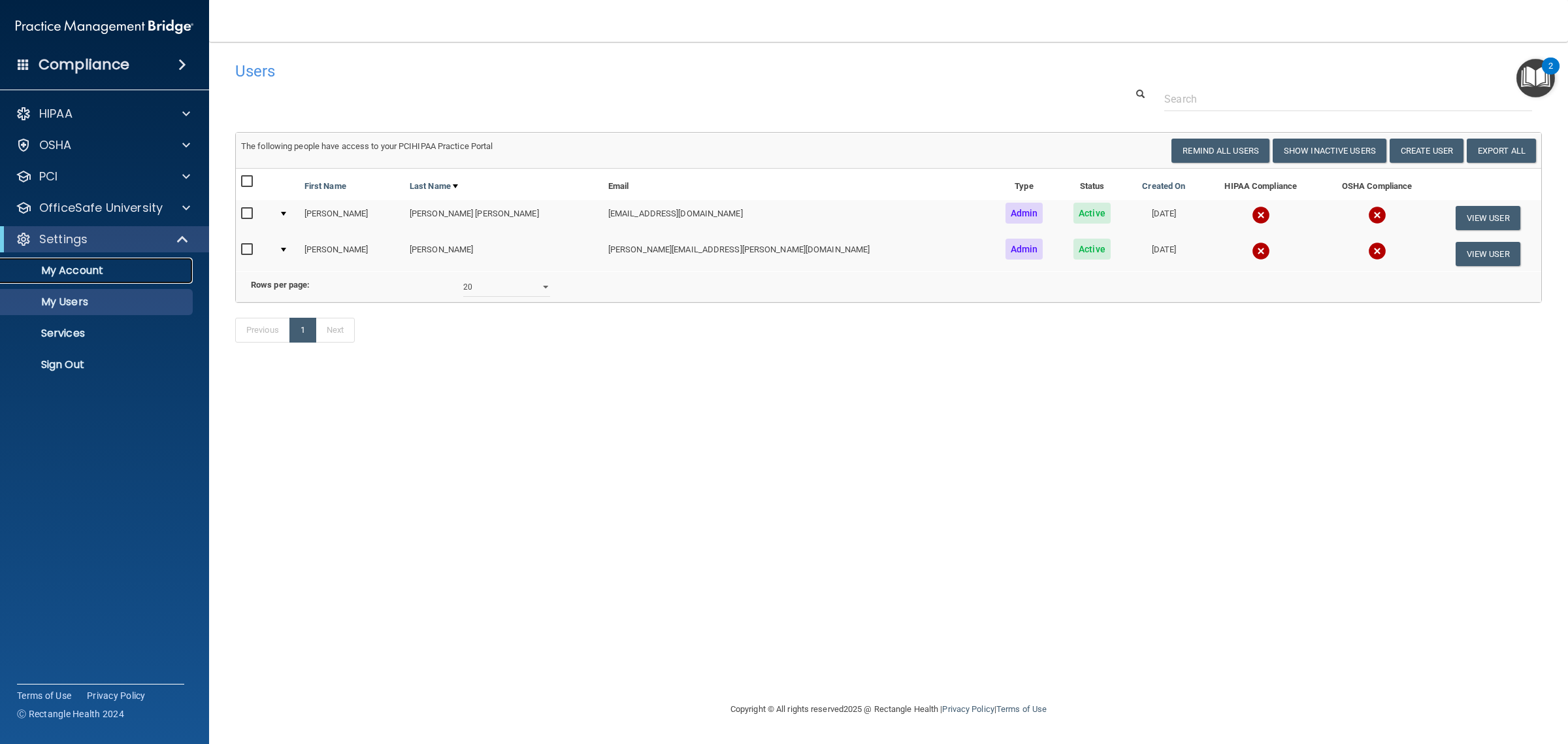
click at [85, 265] on p "My Account" at bounding box center [97, 270] width 178 height 13
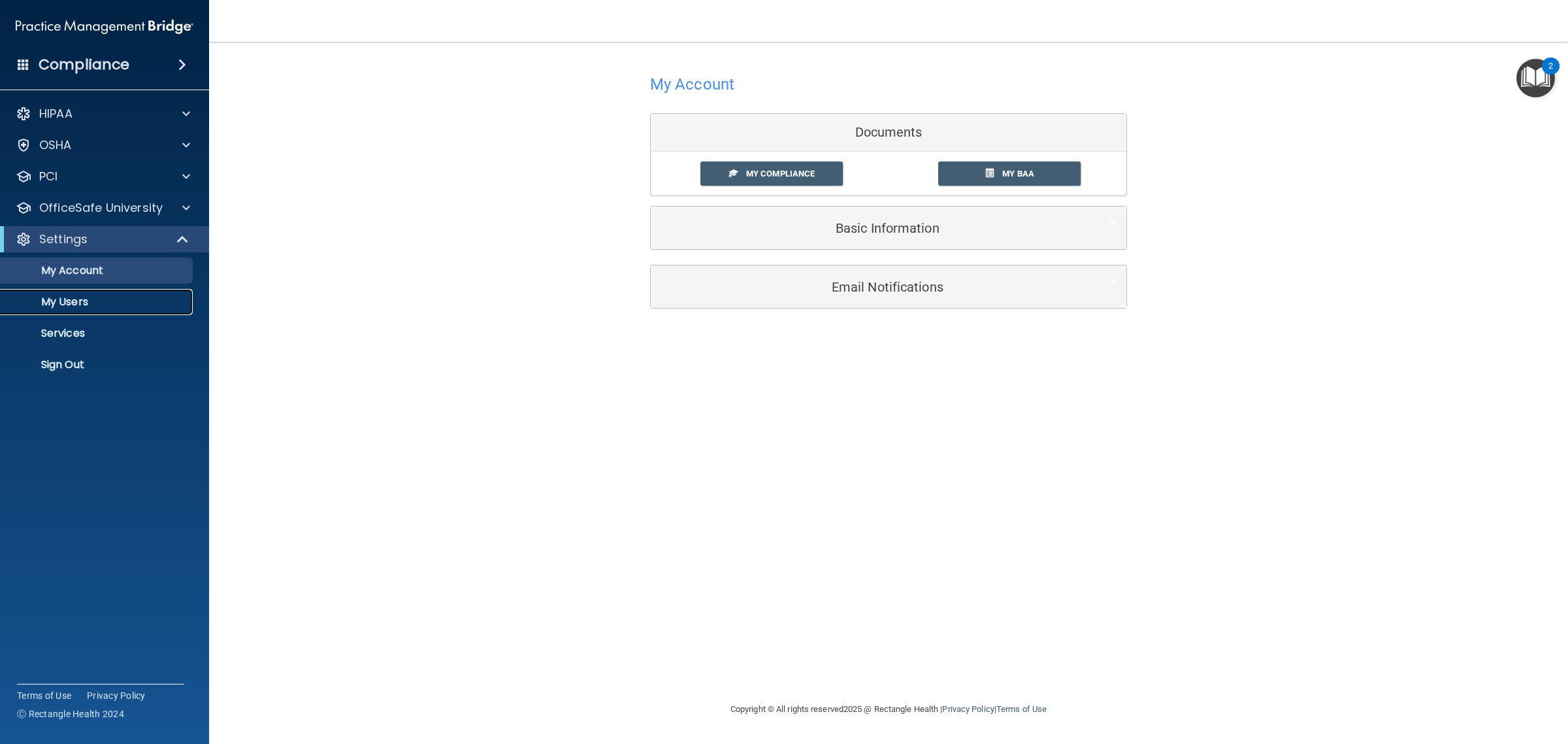
click at [78, 302] on p "My Users" at bounding box center [97, 302] width 178 height 13
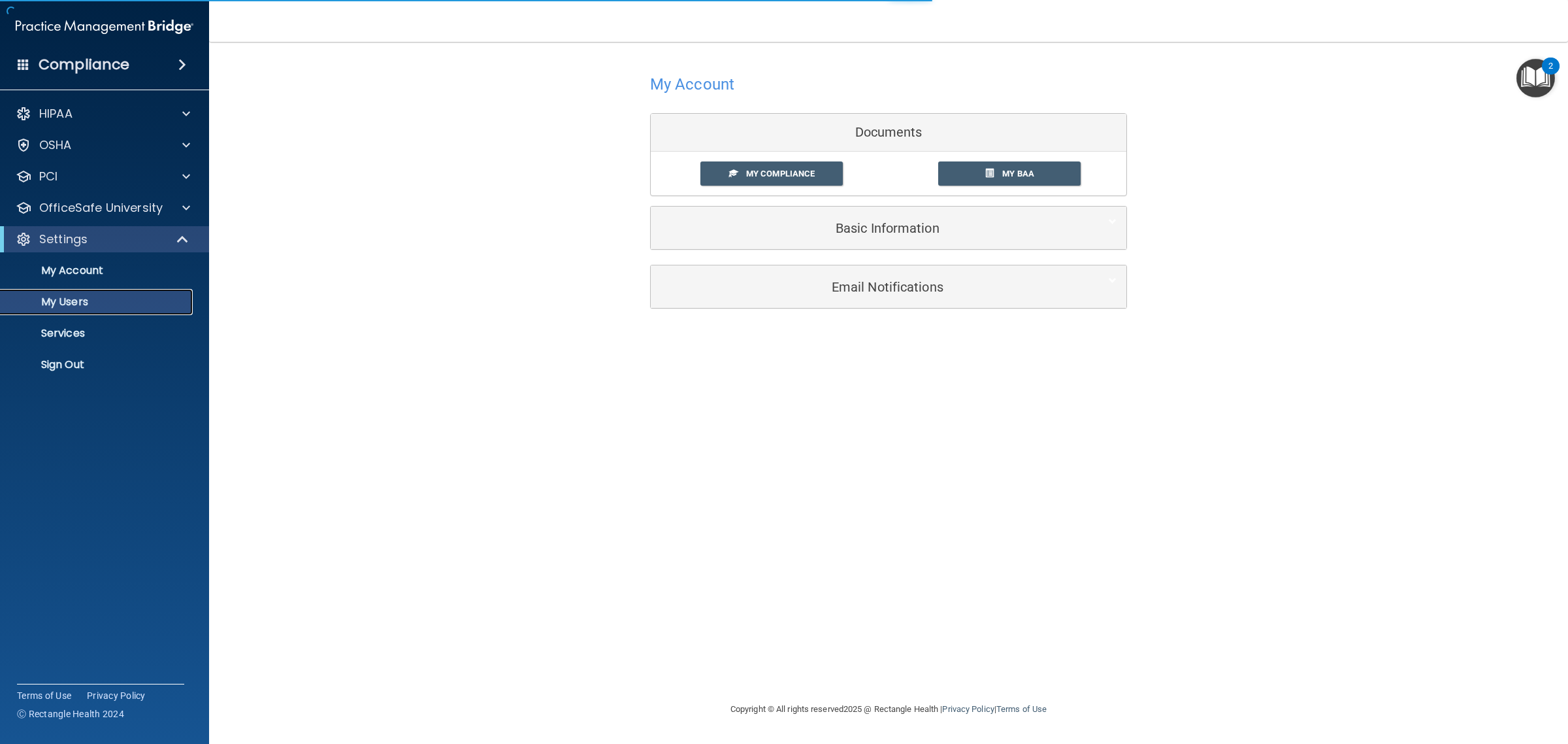
select select "20"
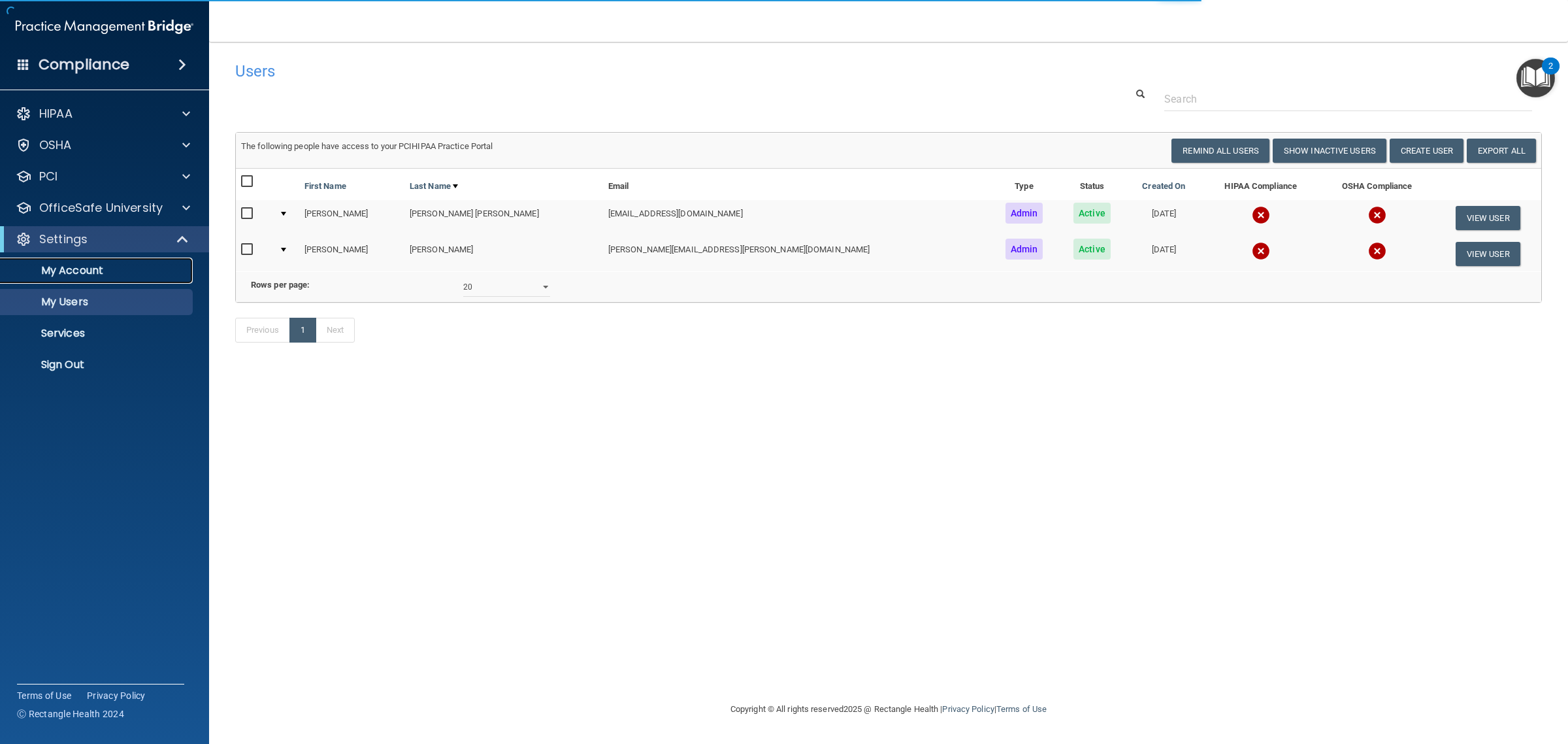
click at [100, 267] on p "My Account" at bounding box center [97, 270] width 178 height 13
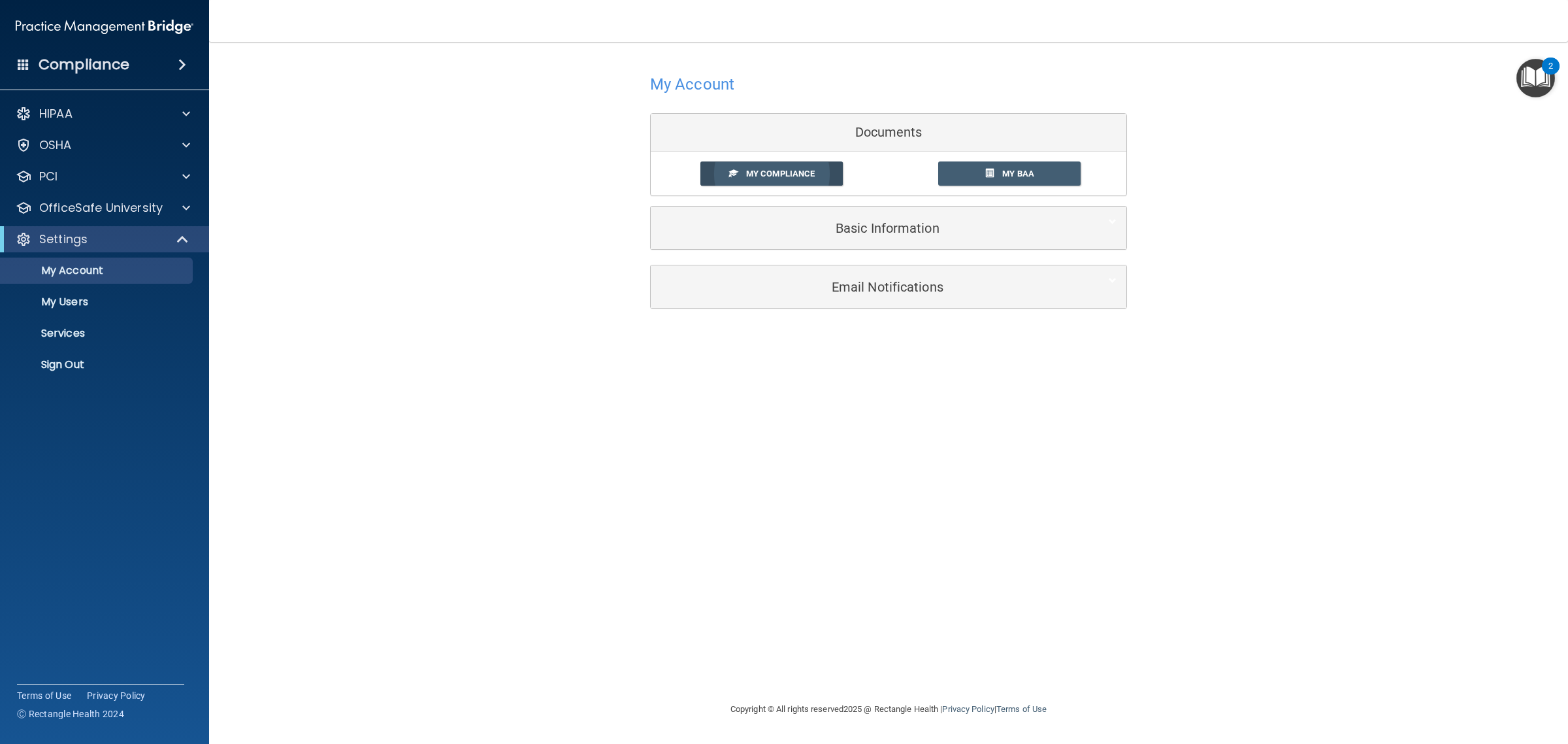
click at [809, 173] on span "My Compliance" at bounding box center [780, 173] width 69 height 10
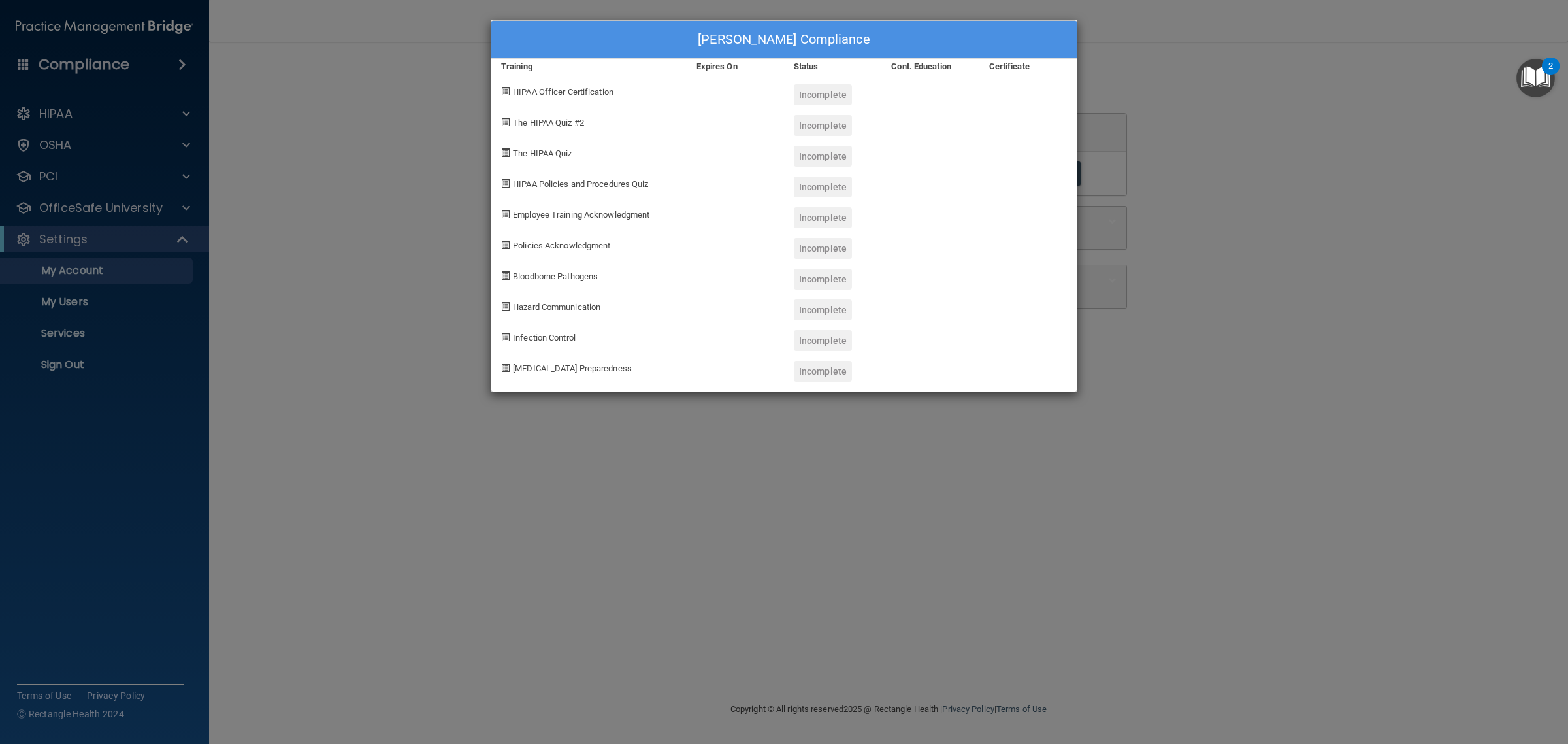
click at [1207, 123] on div "Paula Buzan Herczeg's Compliance Training Expires On Status Cont. Education Cer…" at bounding box center [784, 372] width 1568 height 744
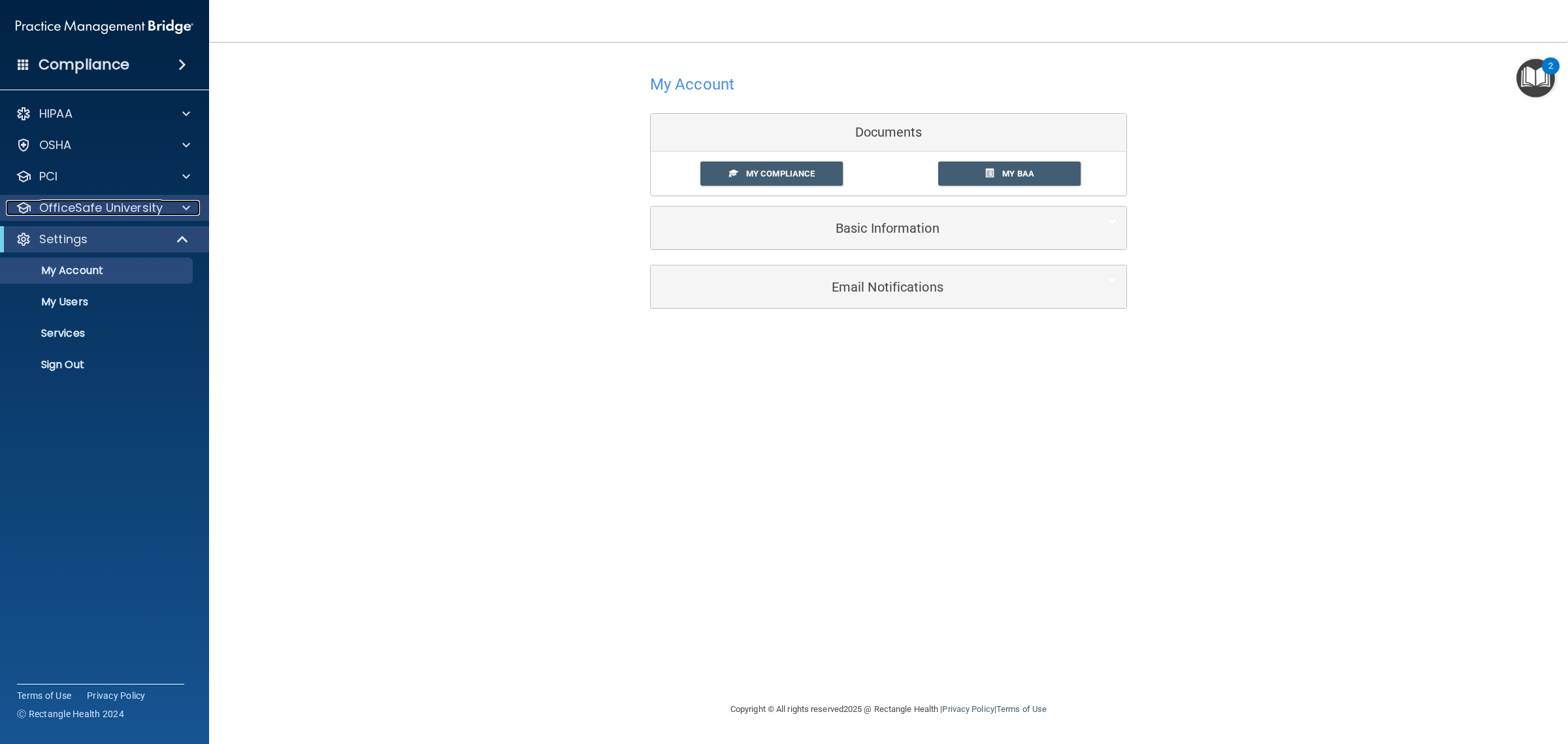
click at [185, 208] on span at bounding box center [186, 208] width 8 height 16
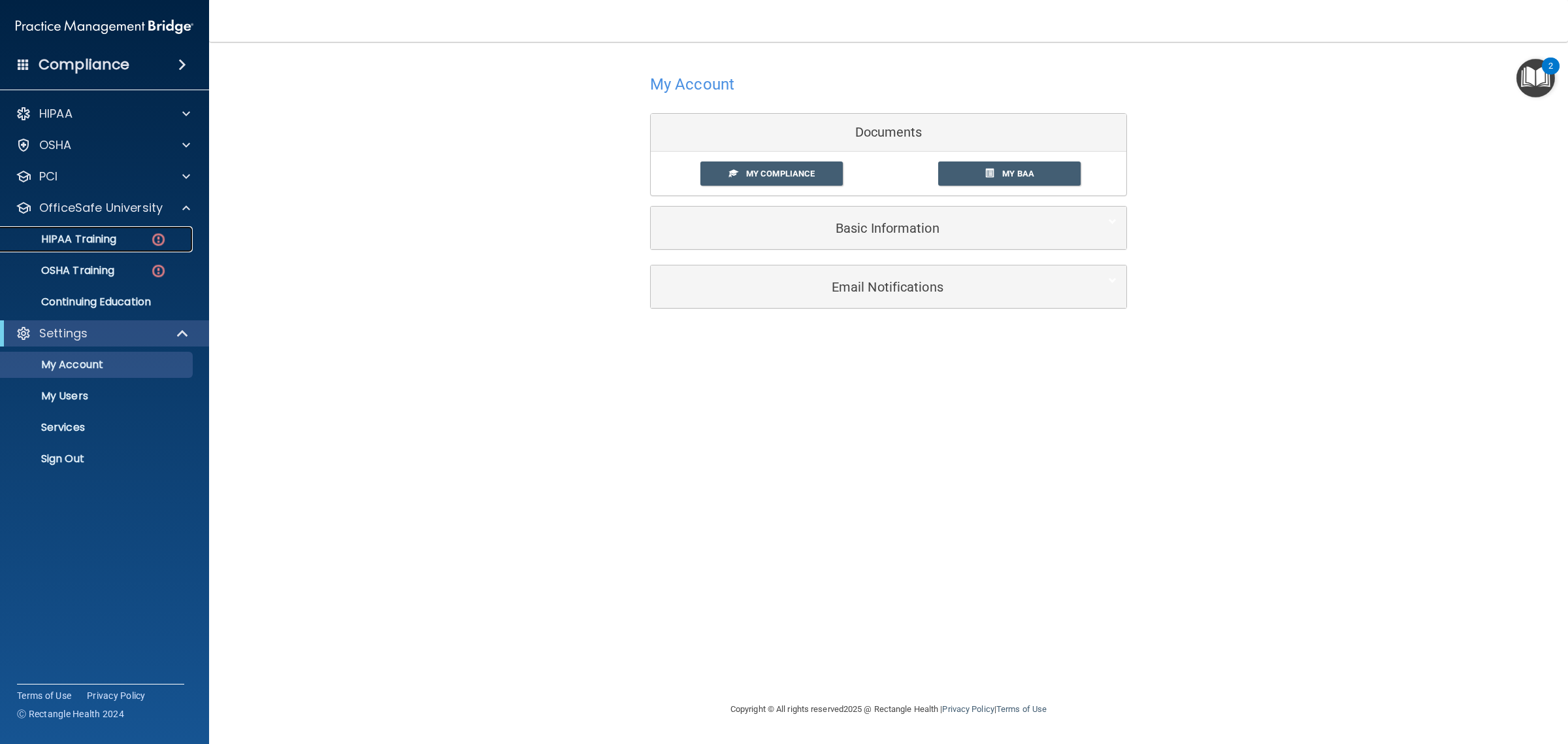
click at [107, 236] on p "HIPAA Training" at bounding box center [63, 239] width 108 height 13
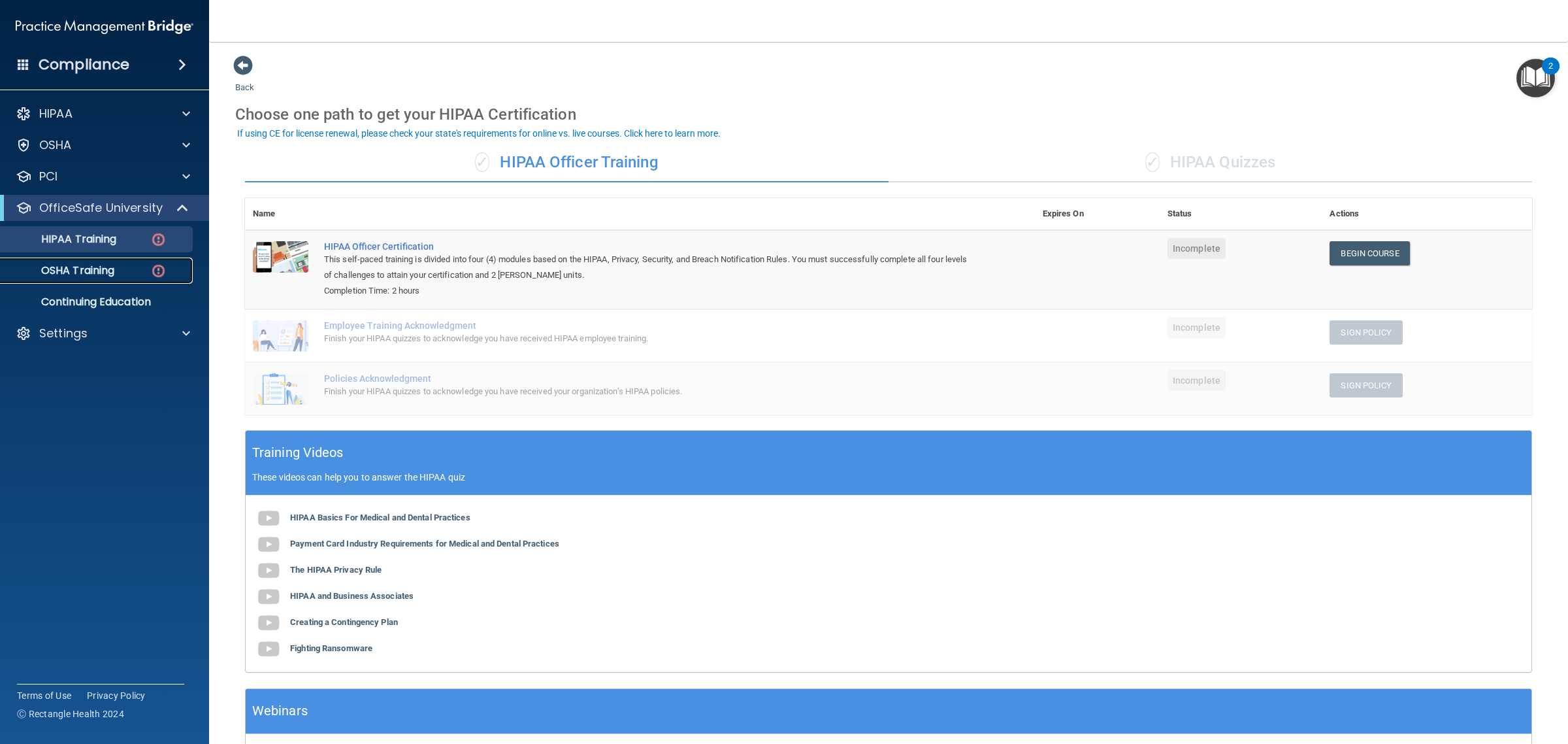
click at [99, 270] on p "OSHA Training" at bounding box center [62, 270] width 106 height 13
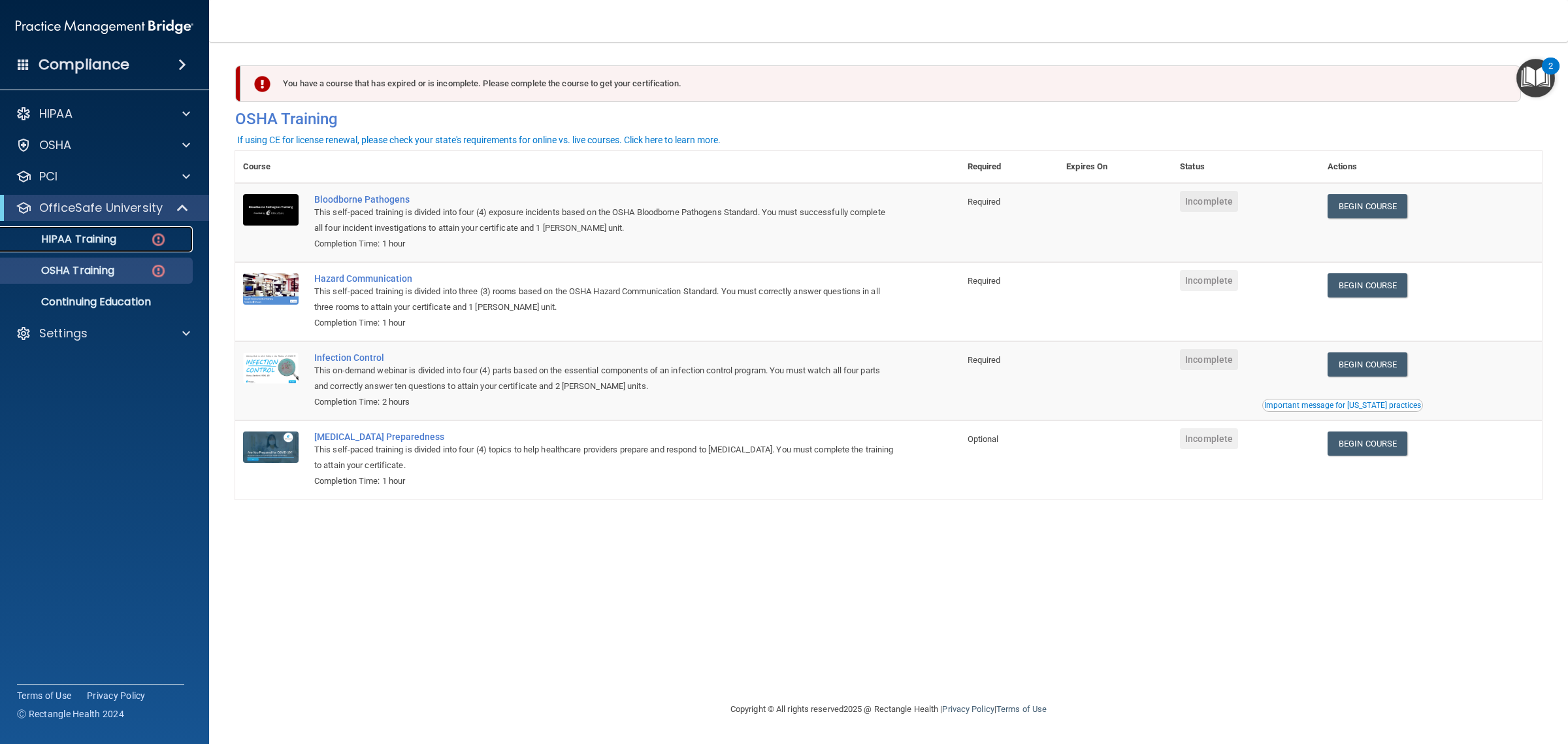
click at [100, 239] on p "HIPAA Training" at bounding box center [63, 239] width 108 height 13
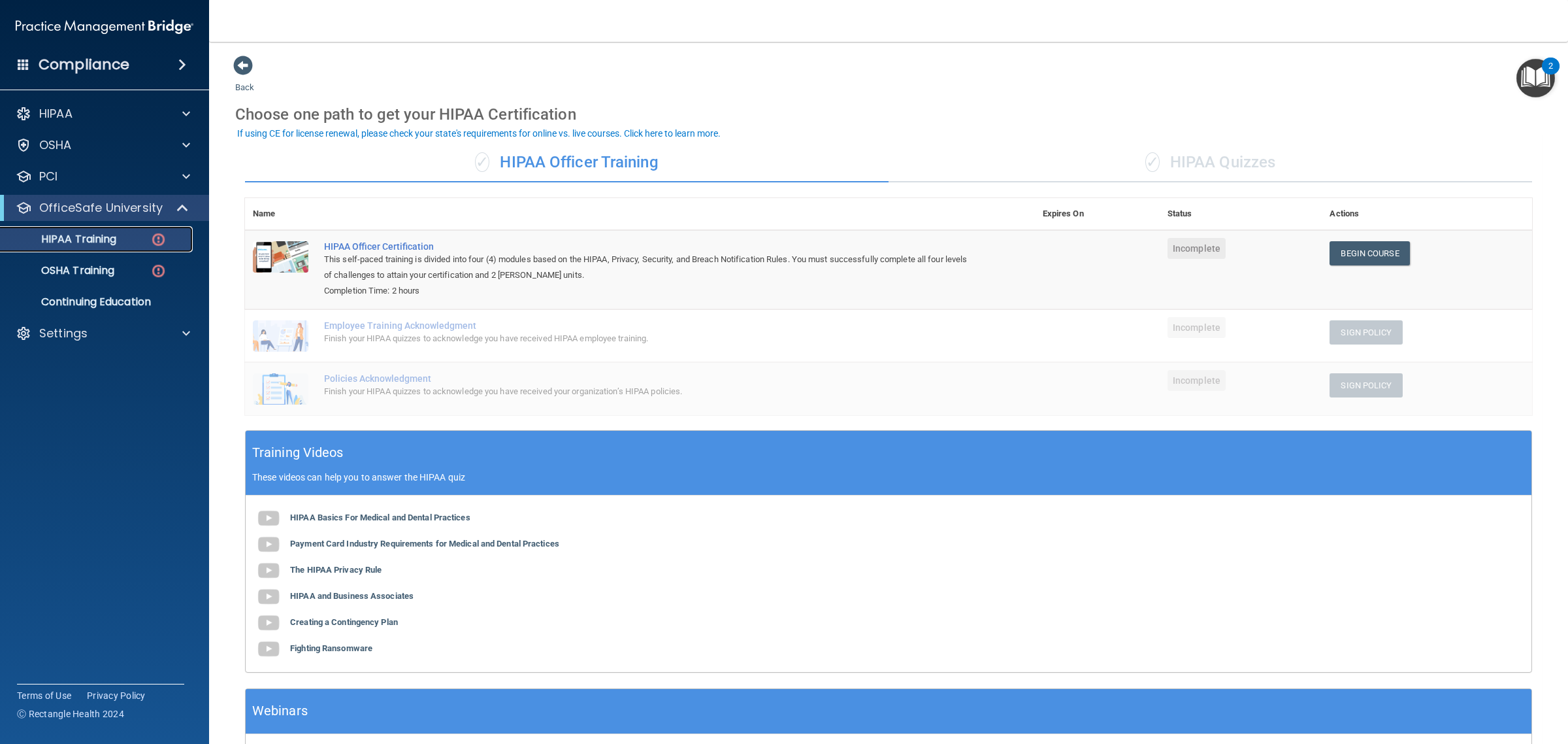
click at [94, 239] on p "HIPAA Training" at bounding box center [63, 239] width 108 height 13
